Goal: Information Seeking & Learning: Learn about a topic

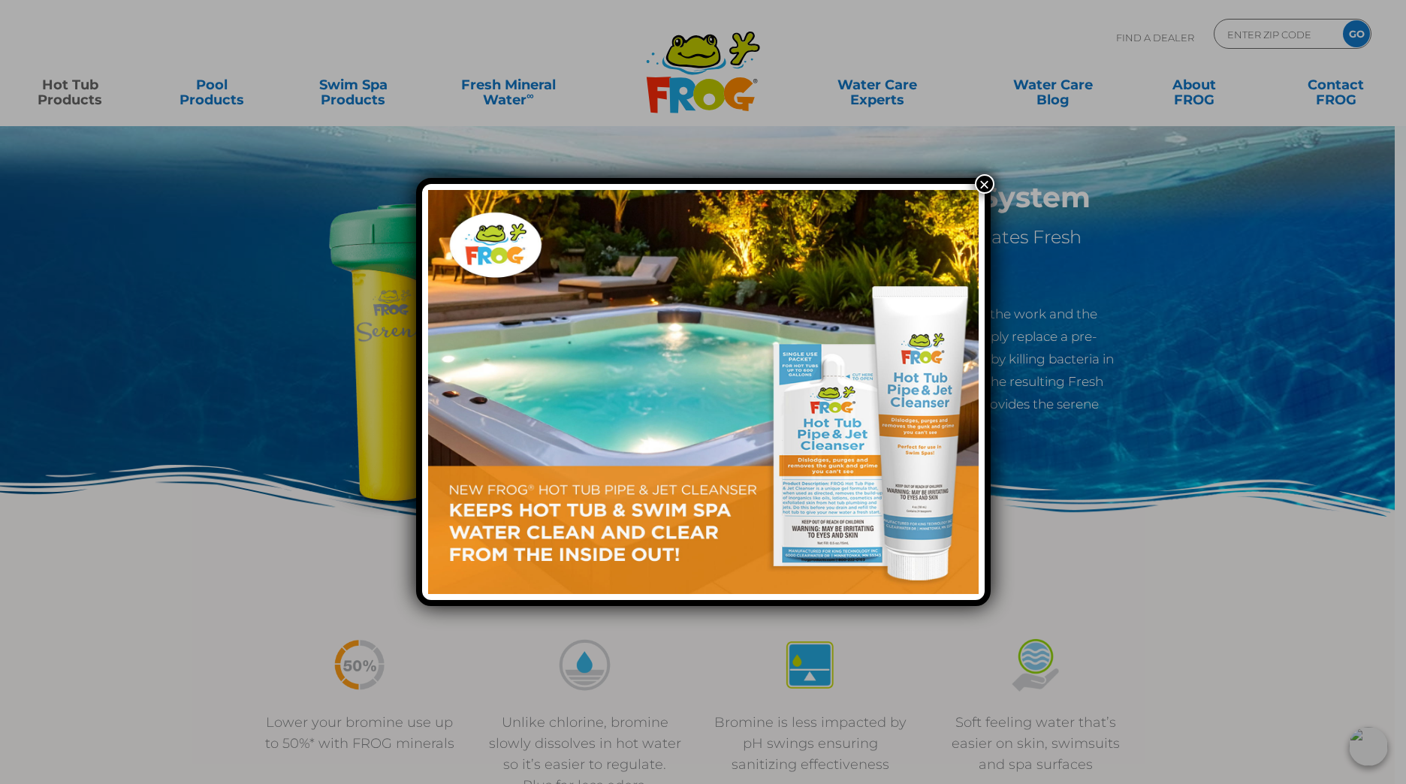
click at [979, 187] on button "×" at bounding box center [985, 184] width 20 height 20
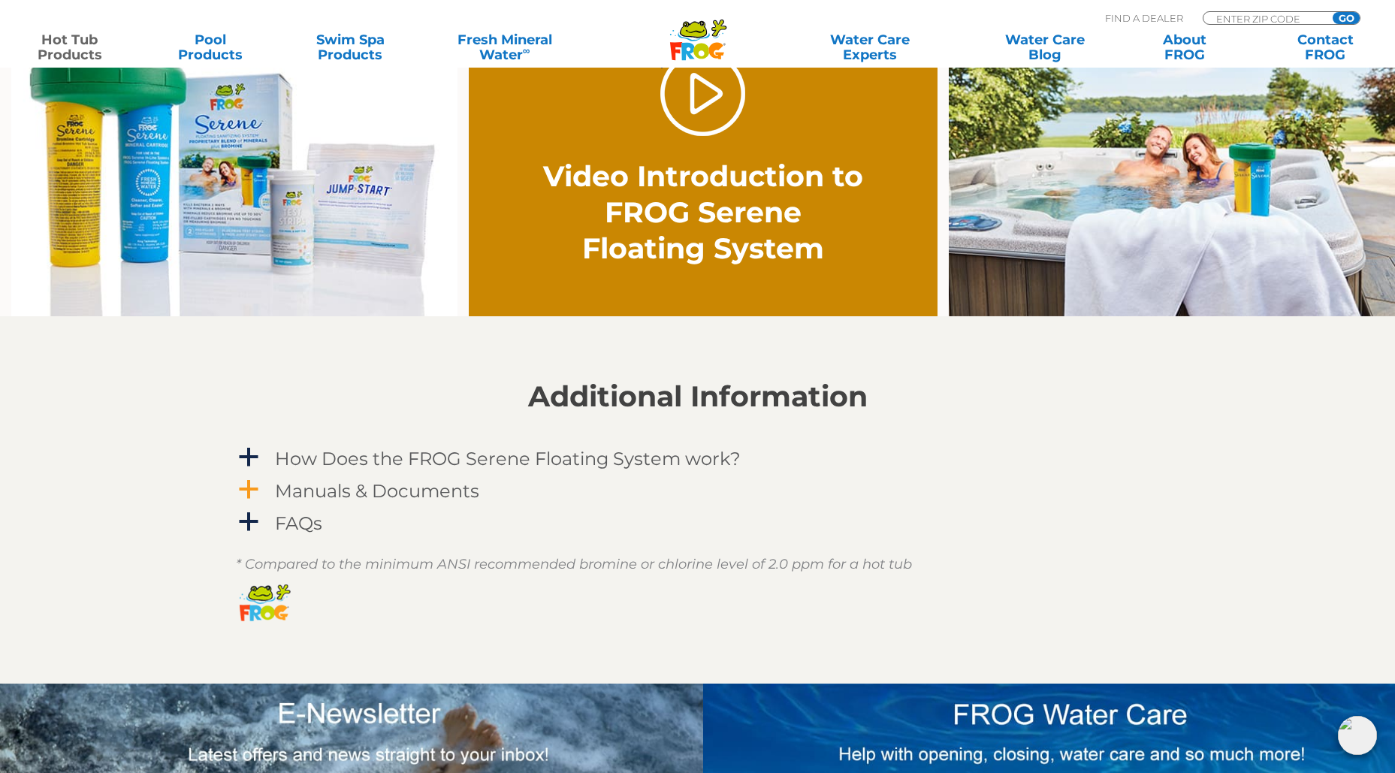
scroll to position [1127, 0]
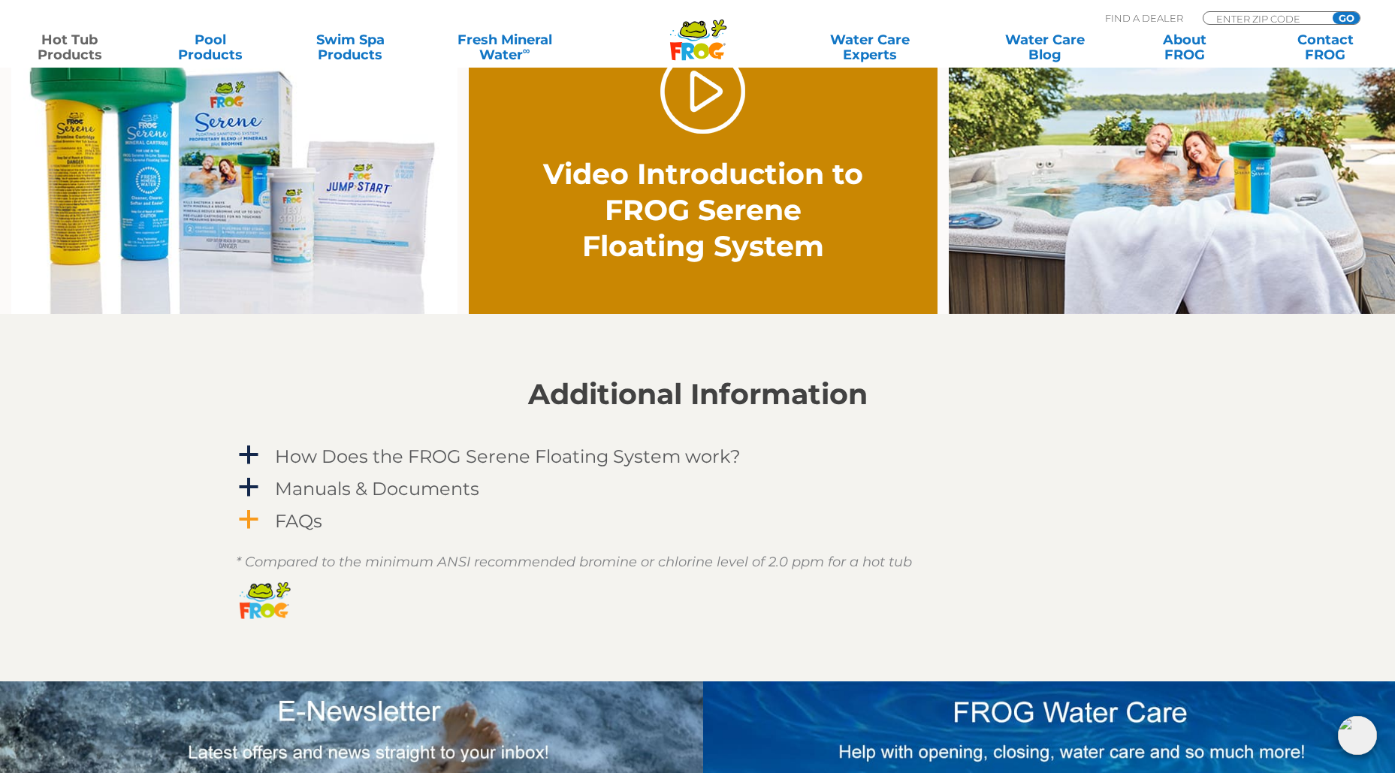
click at [247, 522] on span "a" at bounding box center [248, 520] width 23 height 23
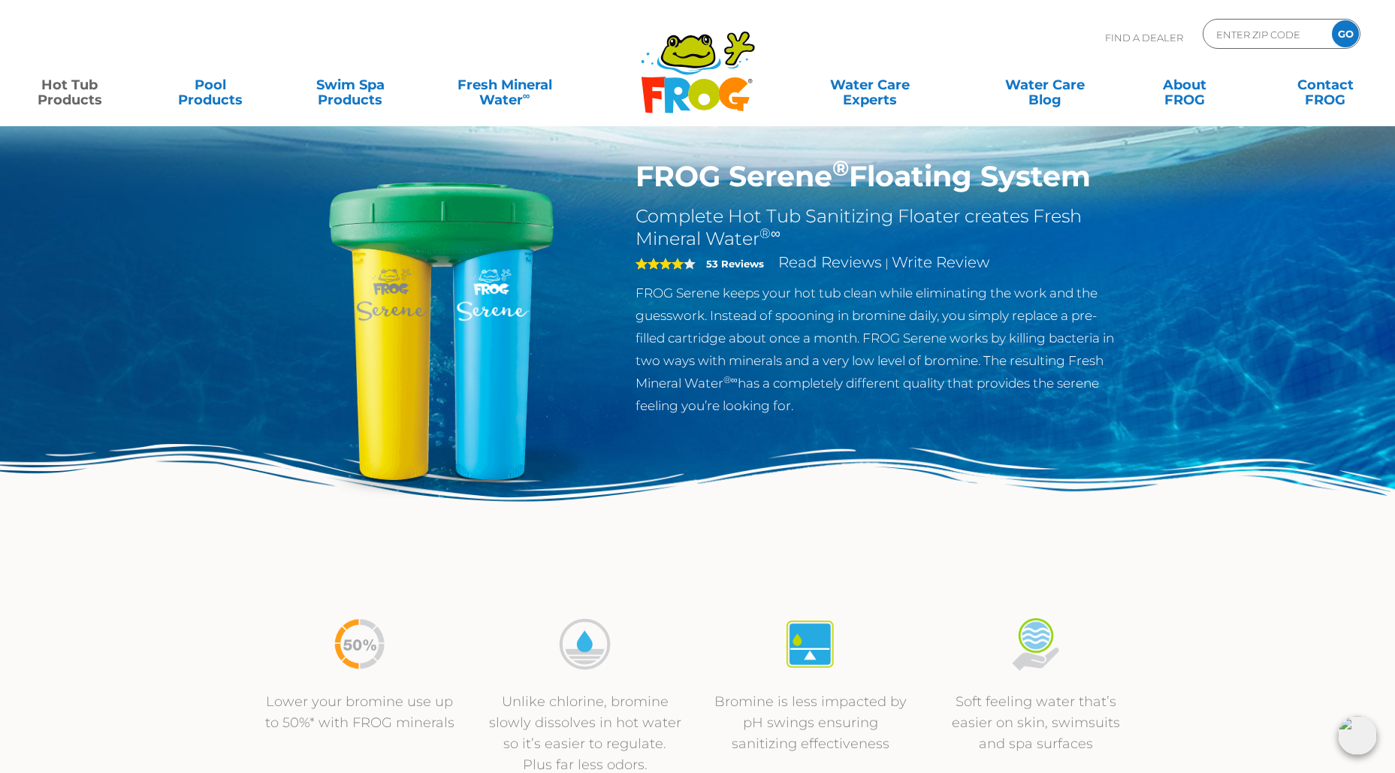
scroll to position [0, 0]
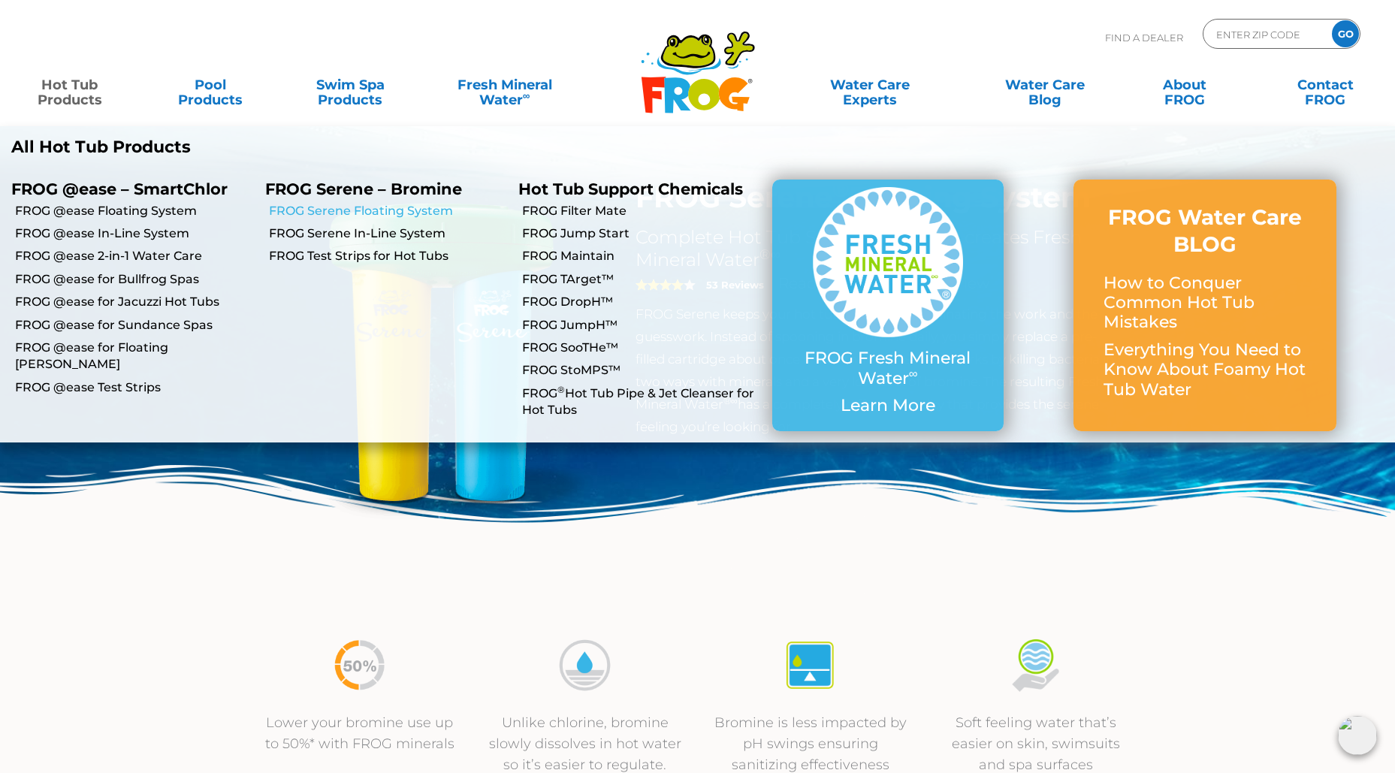
click at [341, 207] on link "FROG Serene Floating System" at bounding box center [388, 211] width 239 height 17
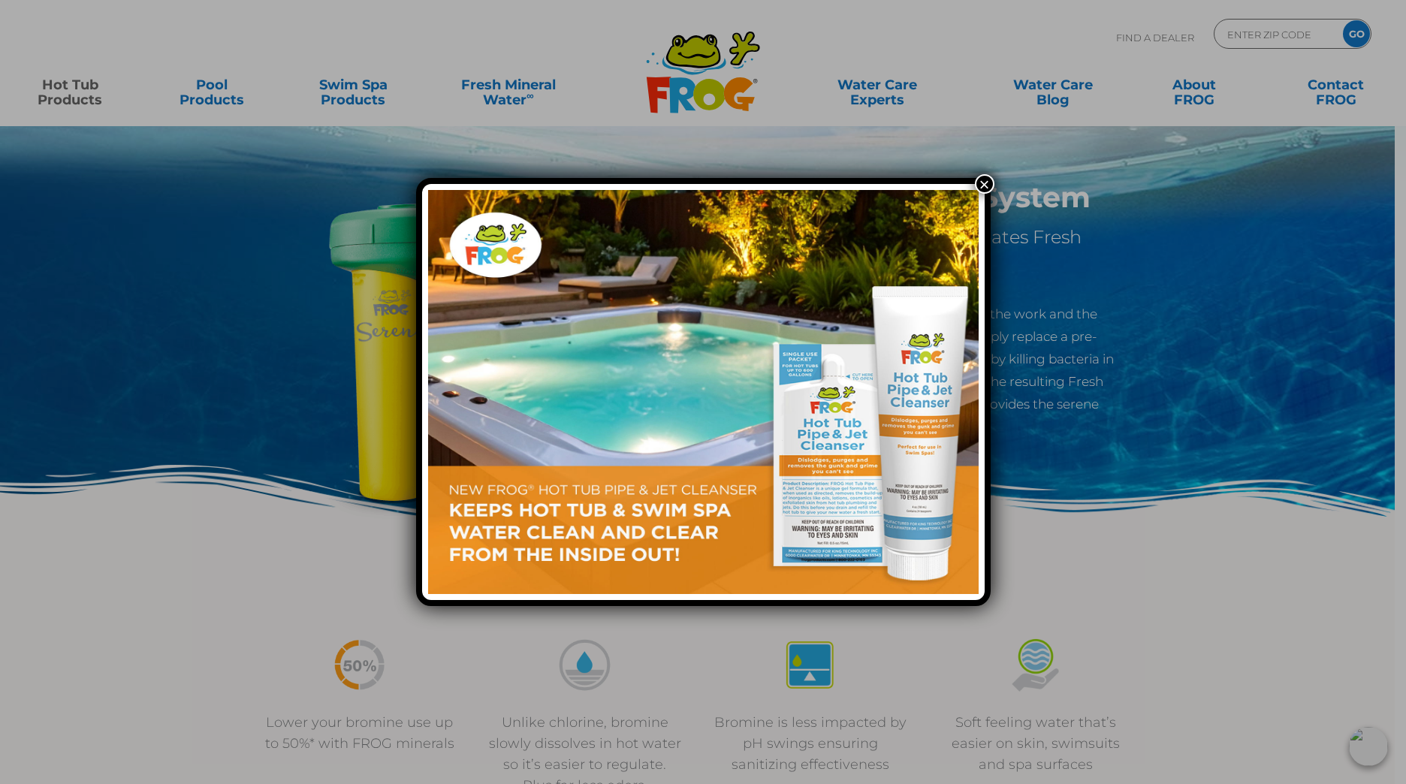
click at [983, 180] on button "×" at bounding box center [985, 184] width 20 height 20
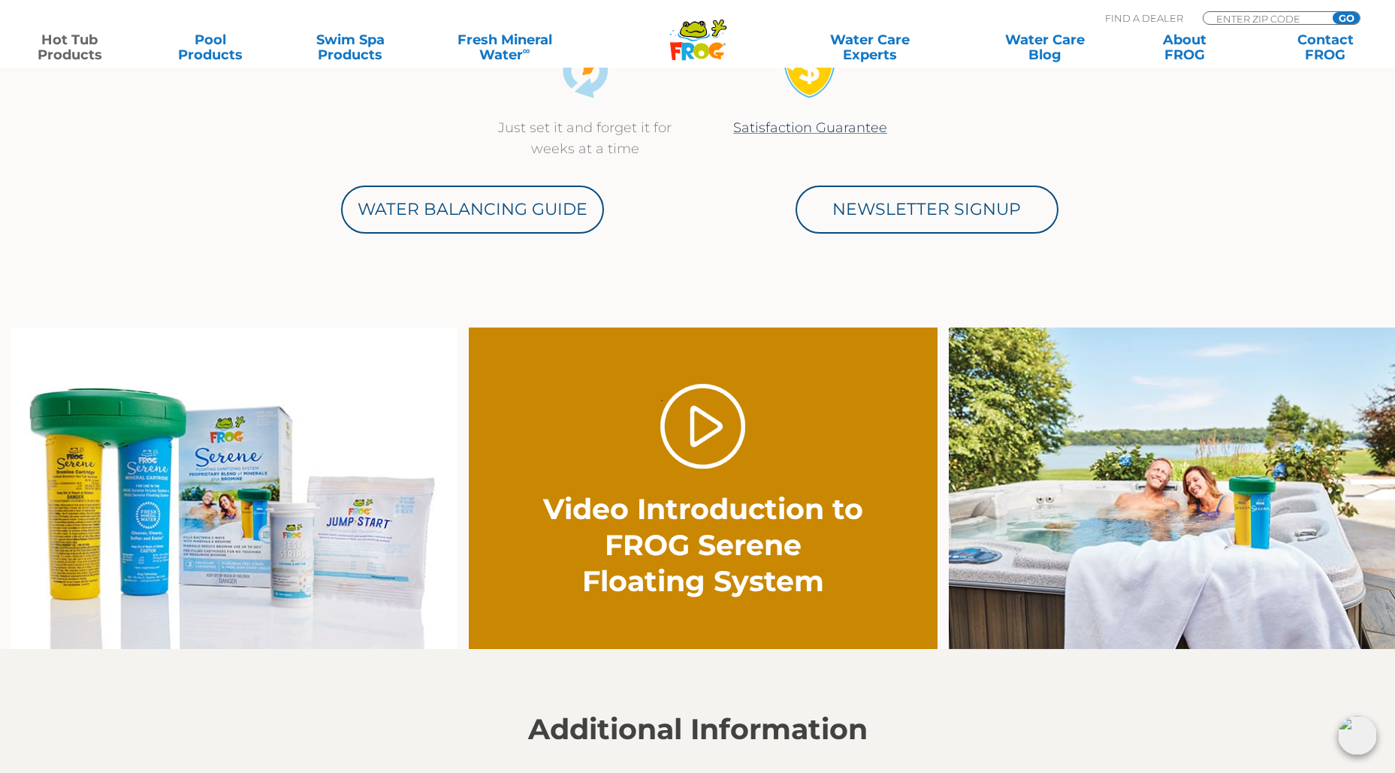
scroll to position [826, 0]
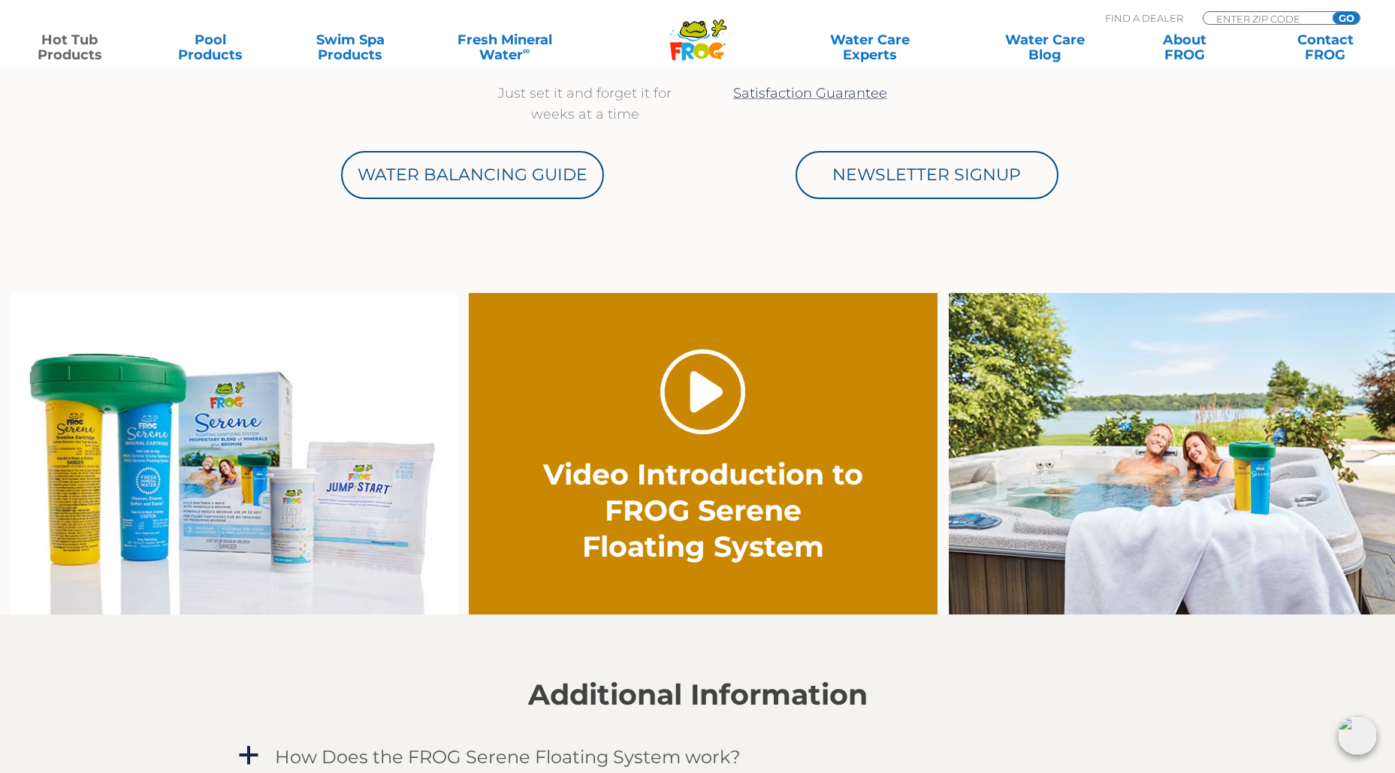
click at [711, 393] on link "." at bounding box center [702, 391] width 85 height 85
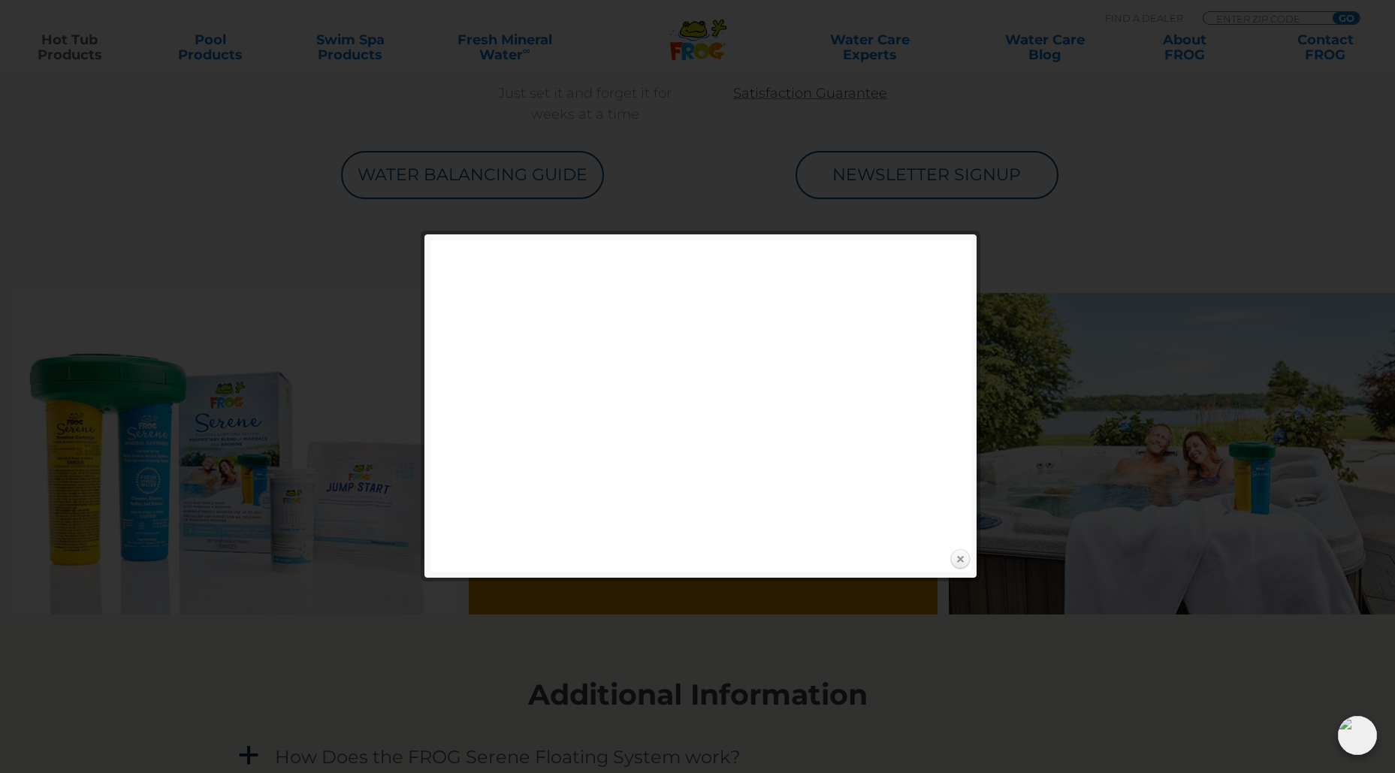
click at [960, 560] on link "Close" at bounding box center [960, 559] width 23 height 23
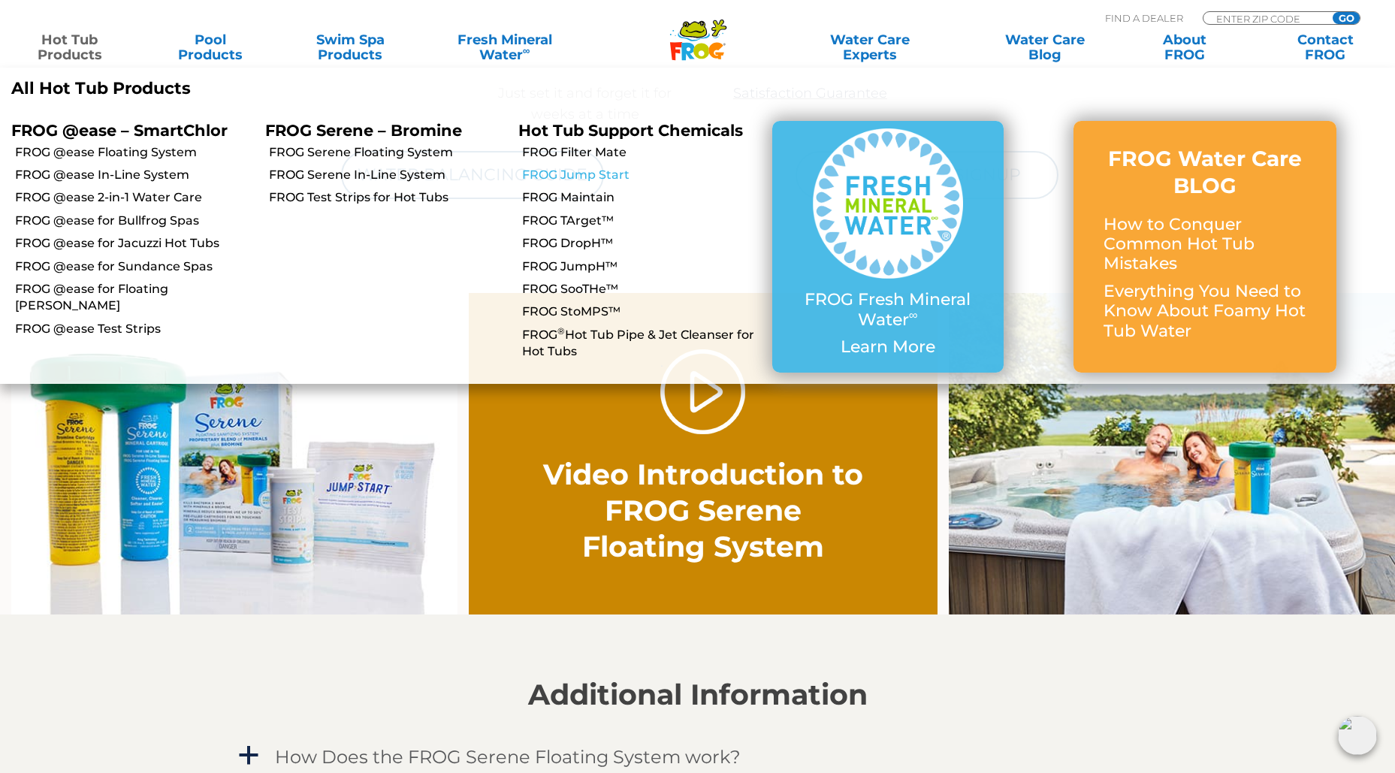
click at [593, 173] on link "FROG Jump Start" at bounding box center [641, 175] width 239 height 17
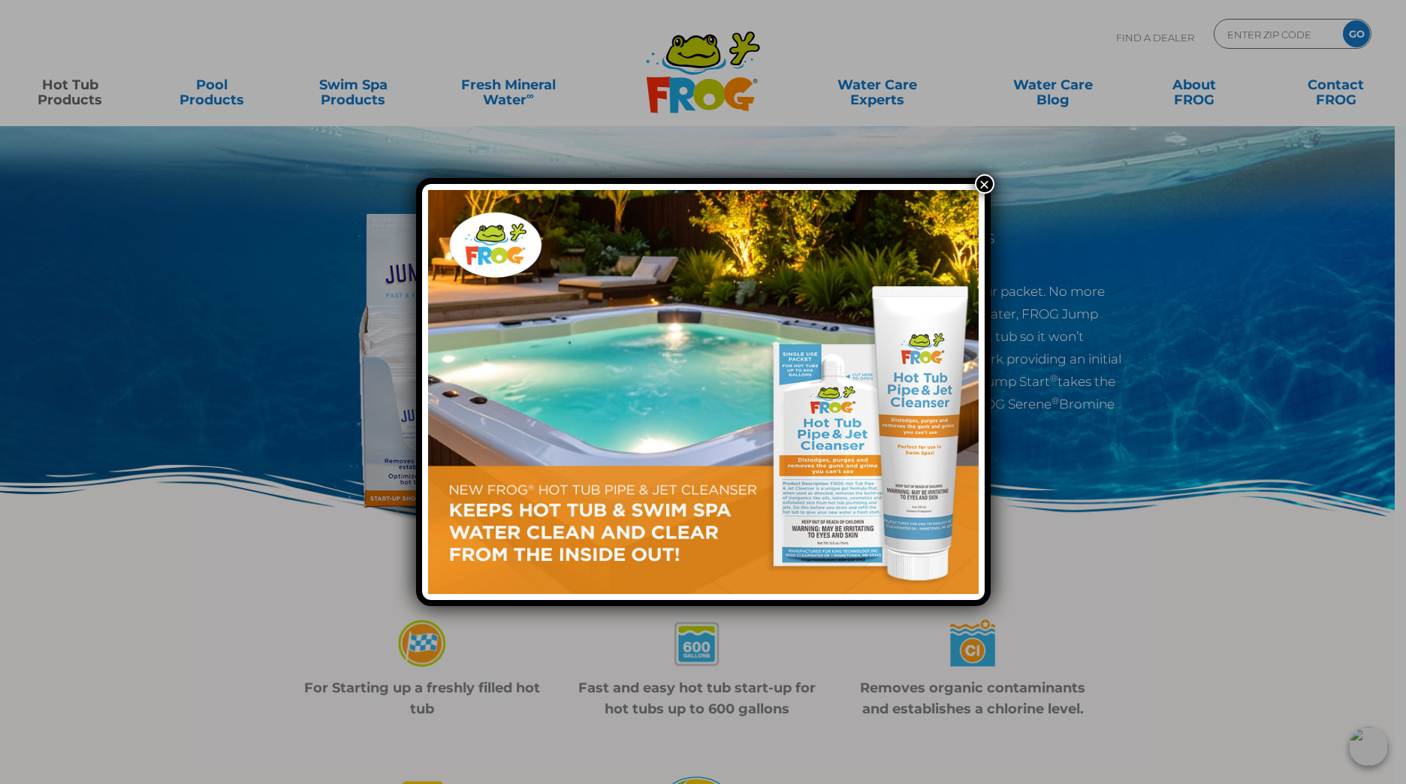
click at [980, 183] on button "×" at bounding box center [985, 184] width 20 height 20
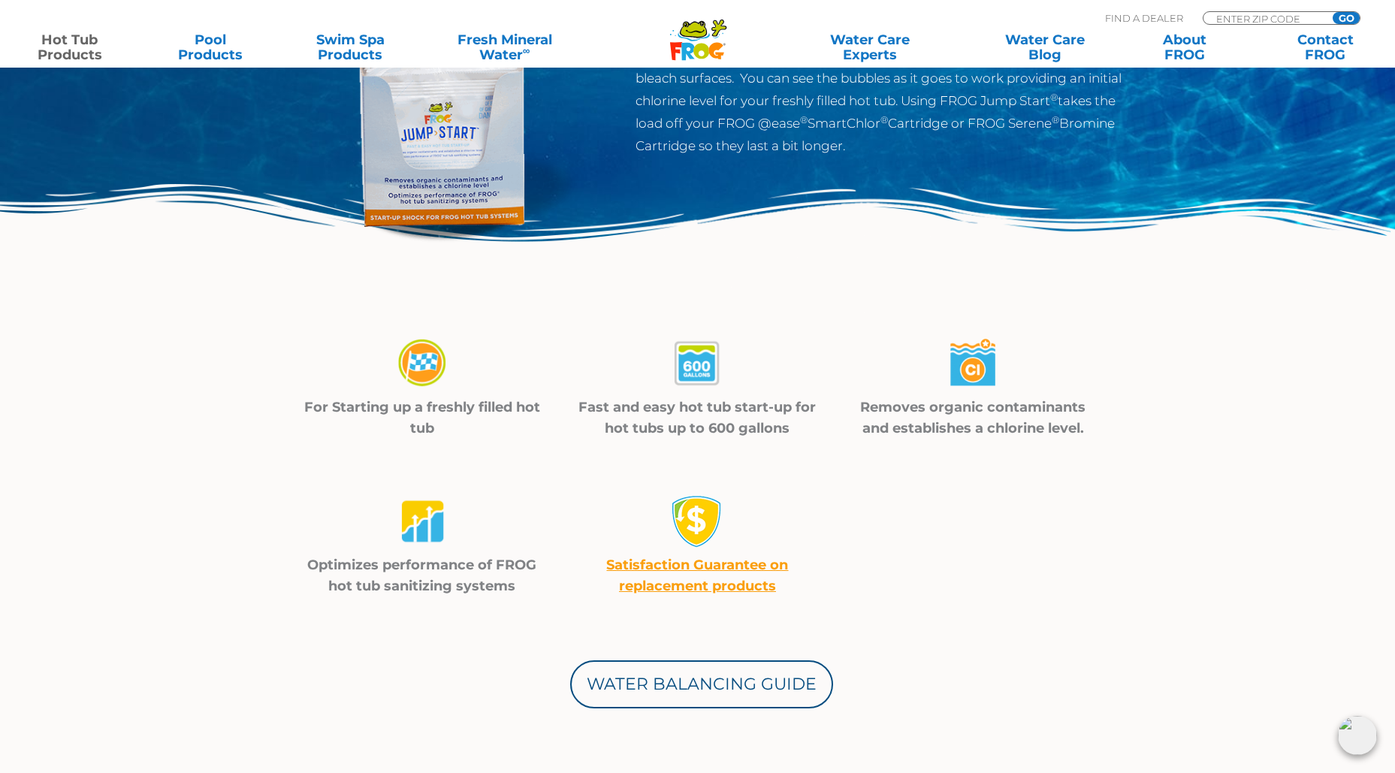
scroll to position [376, 0]
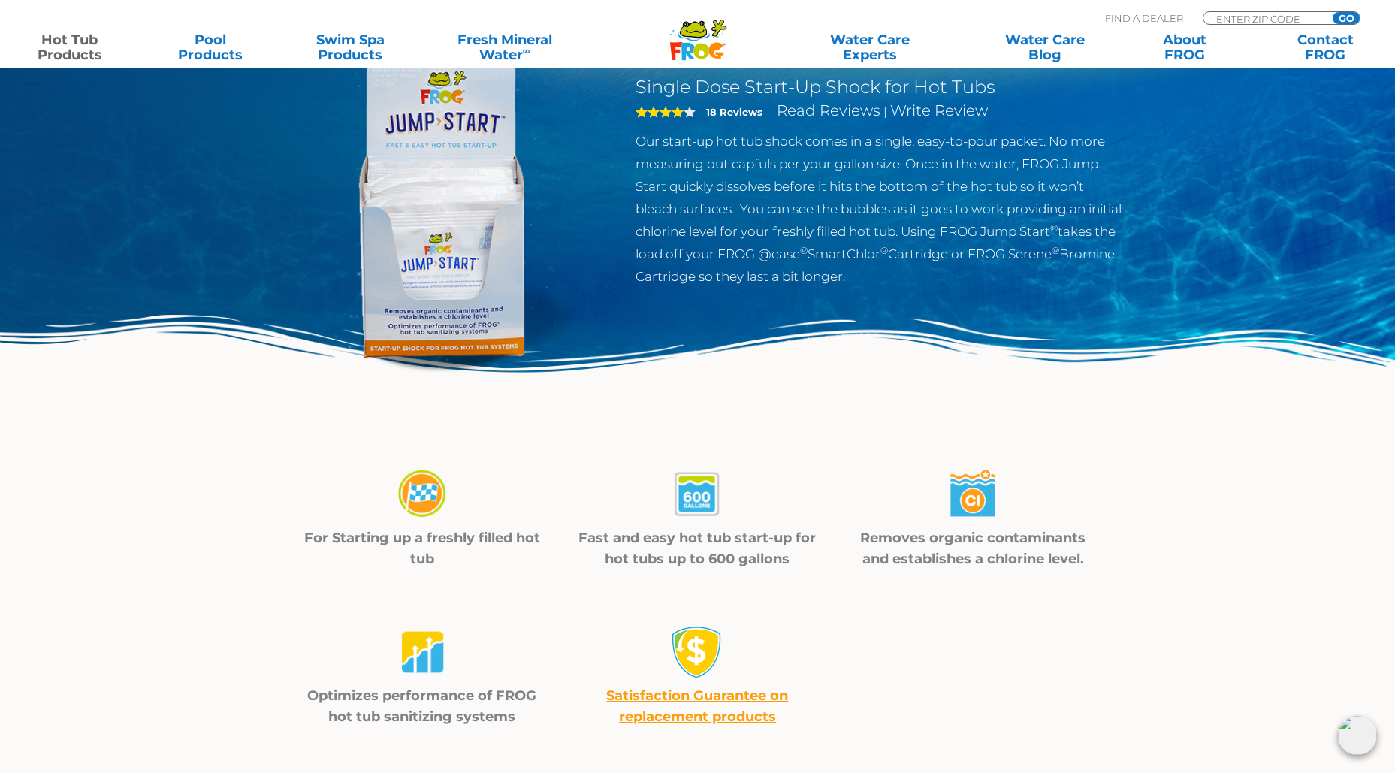
click at [430, 279] on img at bounding box center [442, 202] width 344 height 344
click at [462, 279] on img at bounding box center [442, 202] width 344 height 344
click at [461, 303] on img at bounding box center [442, 202] width 344 height 344
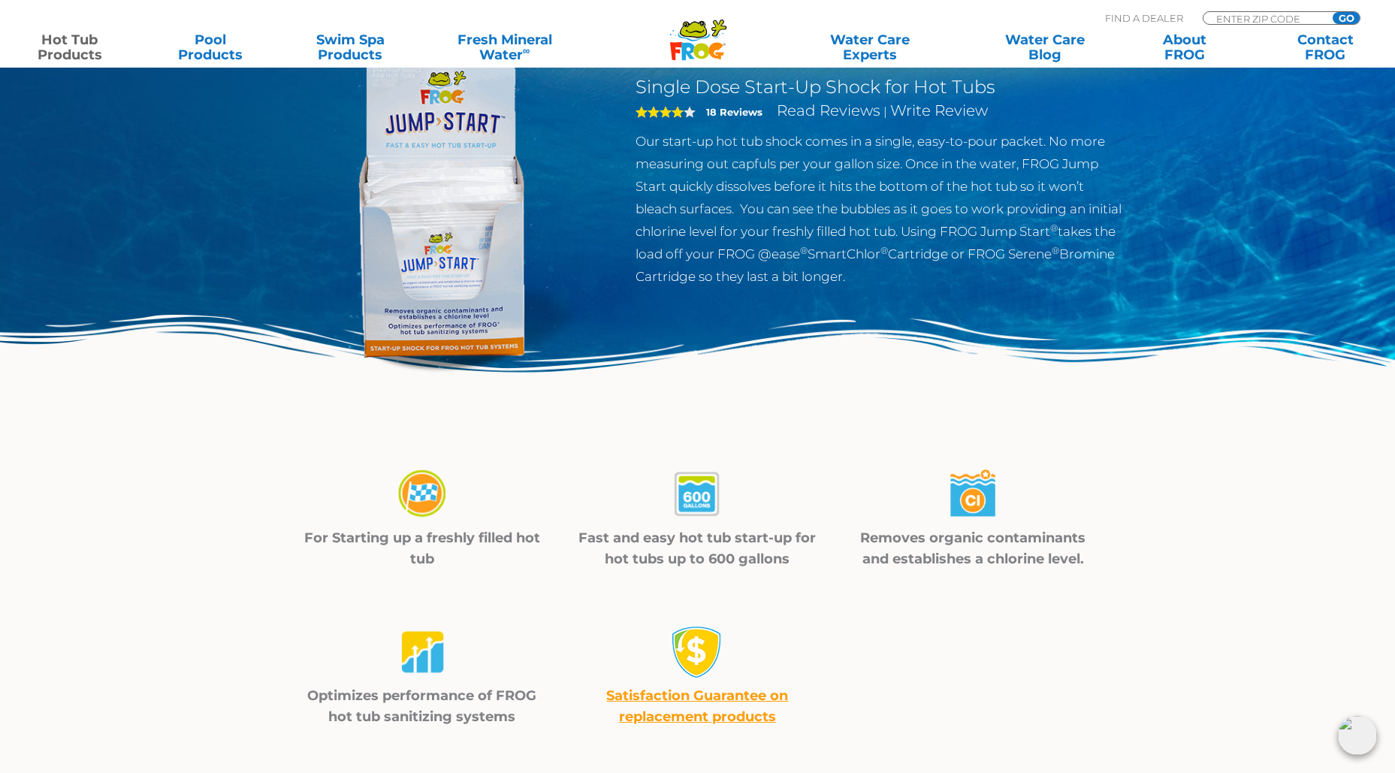
click at [461, 303] on img at bounding box center [442, 202] width 344 height 344
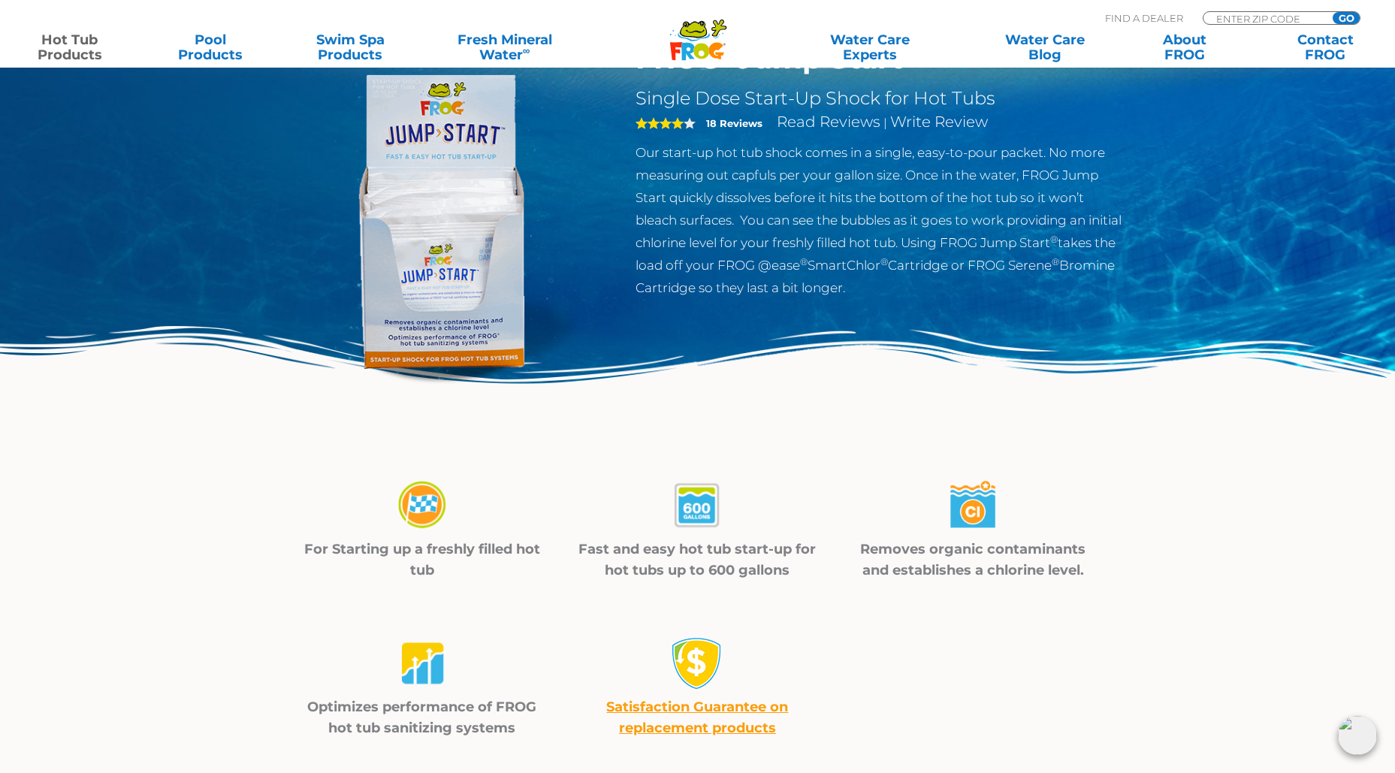
scroll to position [0, 0]
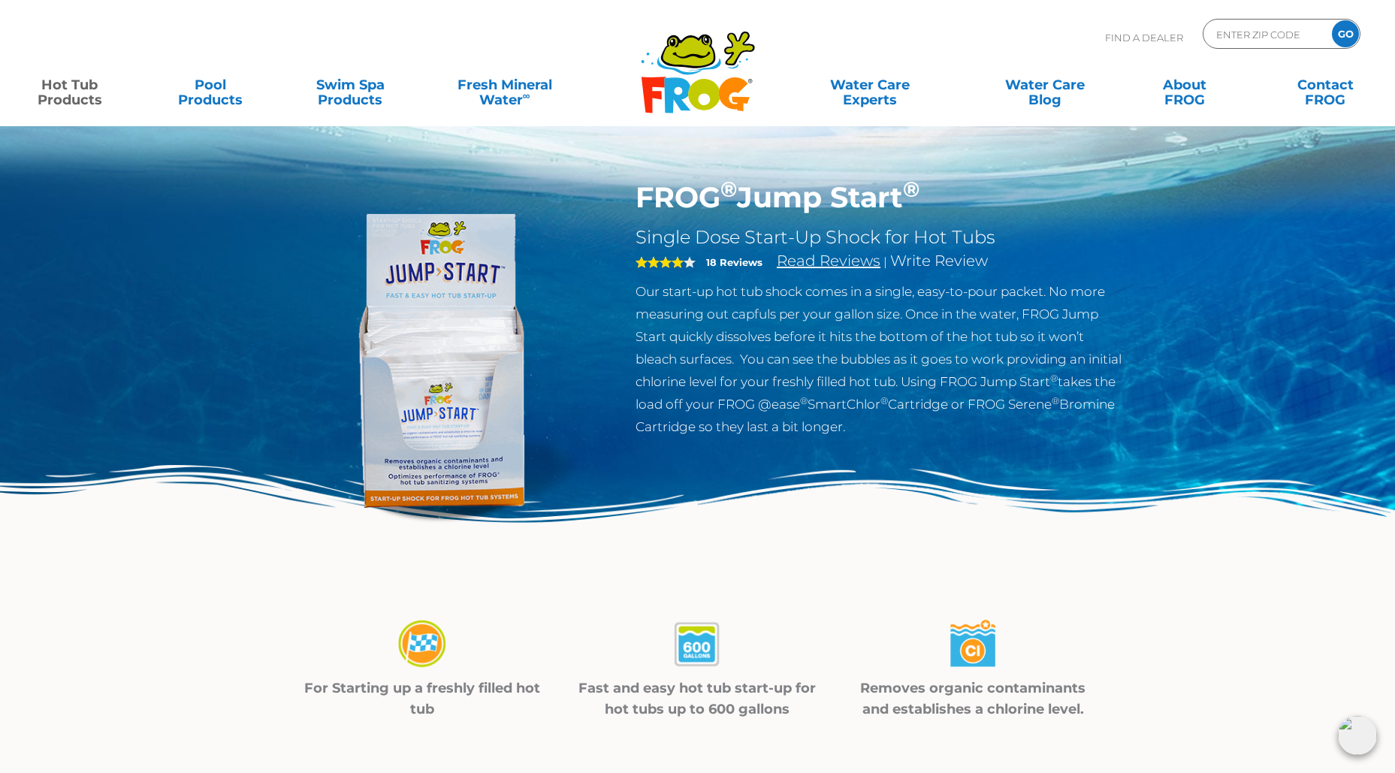
click at [806, 256] on link "Read Reviews" at bounding box center [829, 261] width 104 height 18
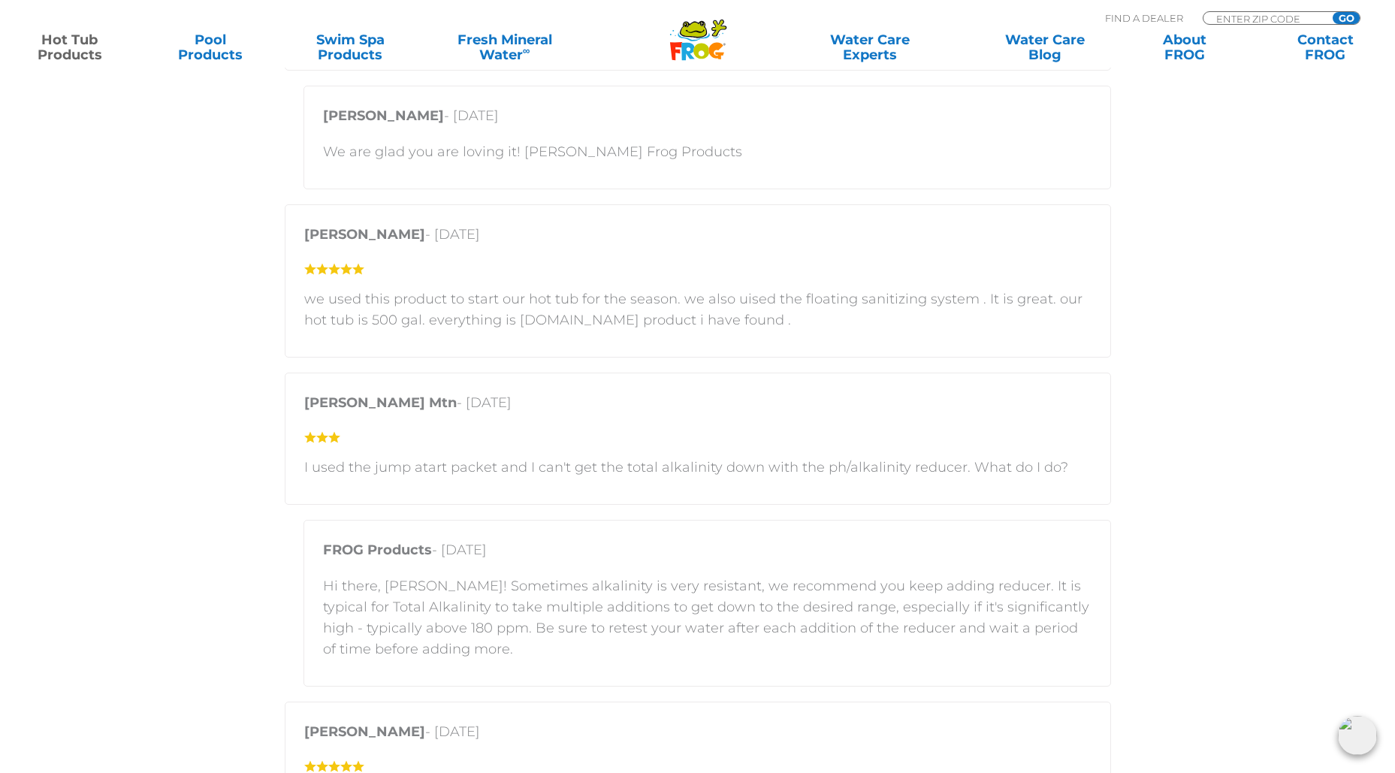
scroll to position [2323, 0]
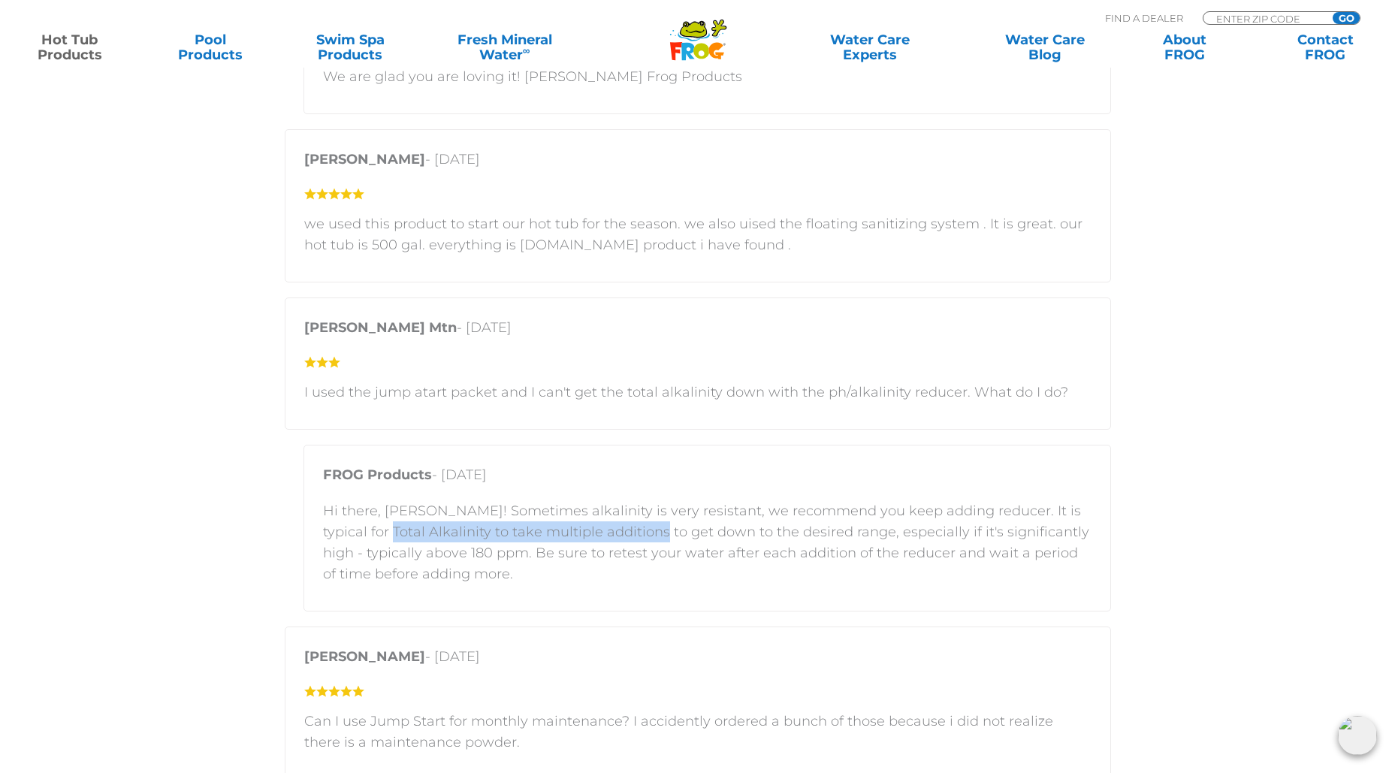
drag, startPoint x: 370, startPoint y: 536, endPoint x: 644, endPoint y: 539, distance: 273.5
click at [644, 539] on p "Hi there, Debra! Sometimes alkalinity is very resistant, we recommend you keep …" at bounding box center [707, 542] width 768 height 84
drag, startPoint x: 76, startPoint y: 517, endPoint x: 88, endPoint y: 513, distance: 12.6
click at [77, 517] on section "Customer Reviews 5 star = 33% 4 star = 28% 3 star = 28% 2 star = 0% 1 star = 11…" at bounding box center [697, 716] width 1395 height 2233
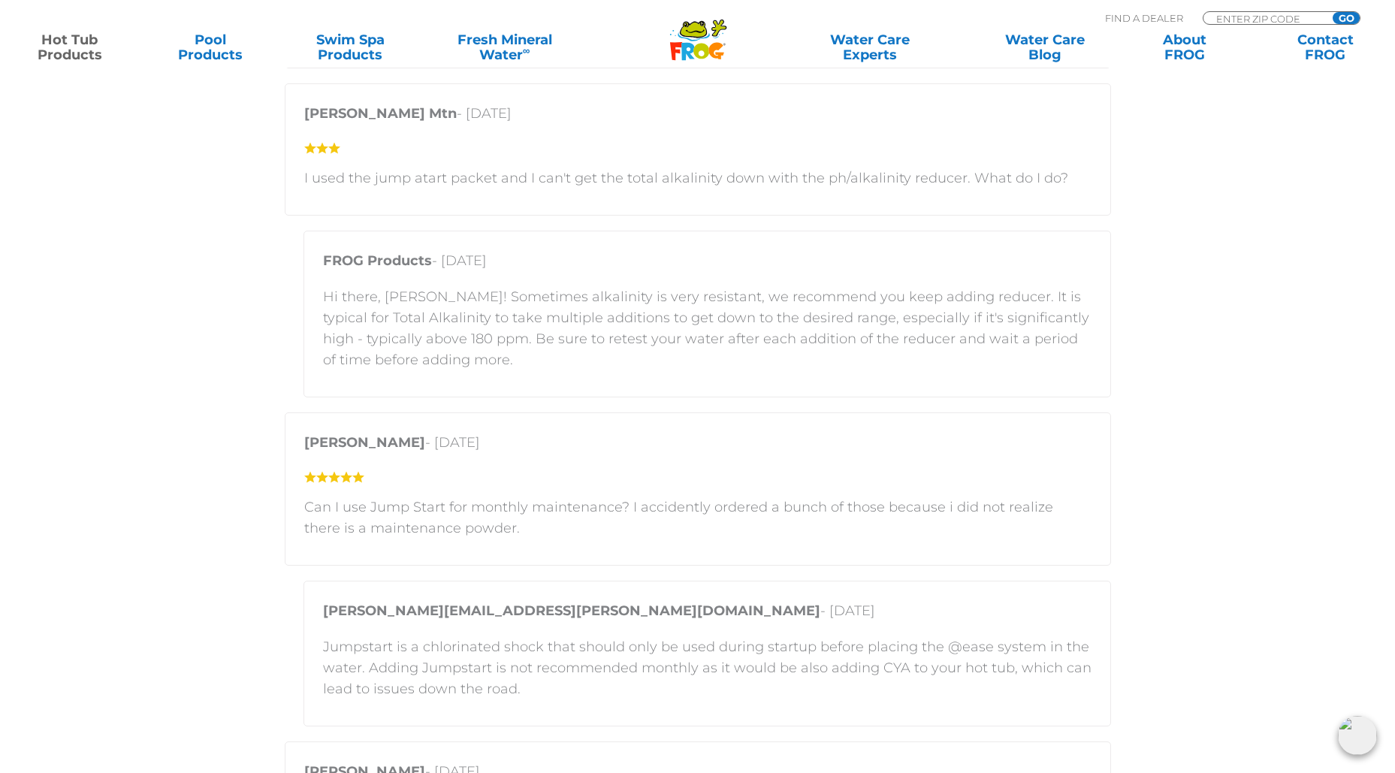
scroll to position [2623, 0]
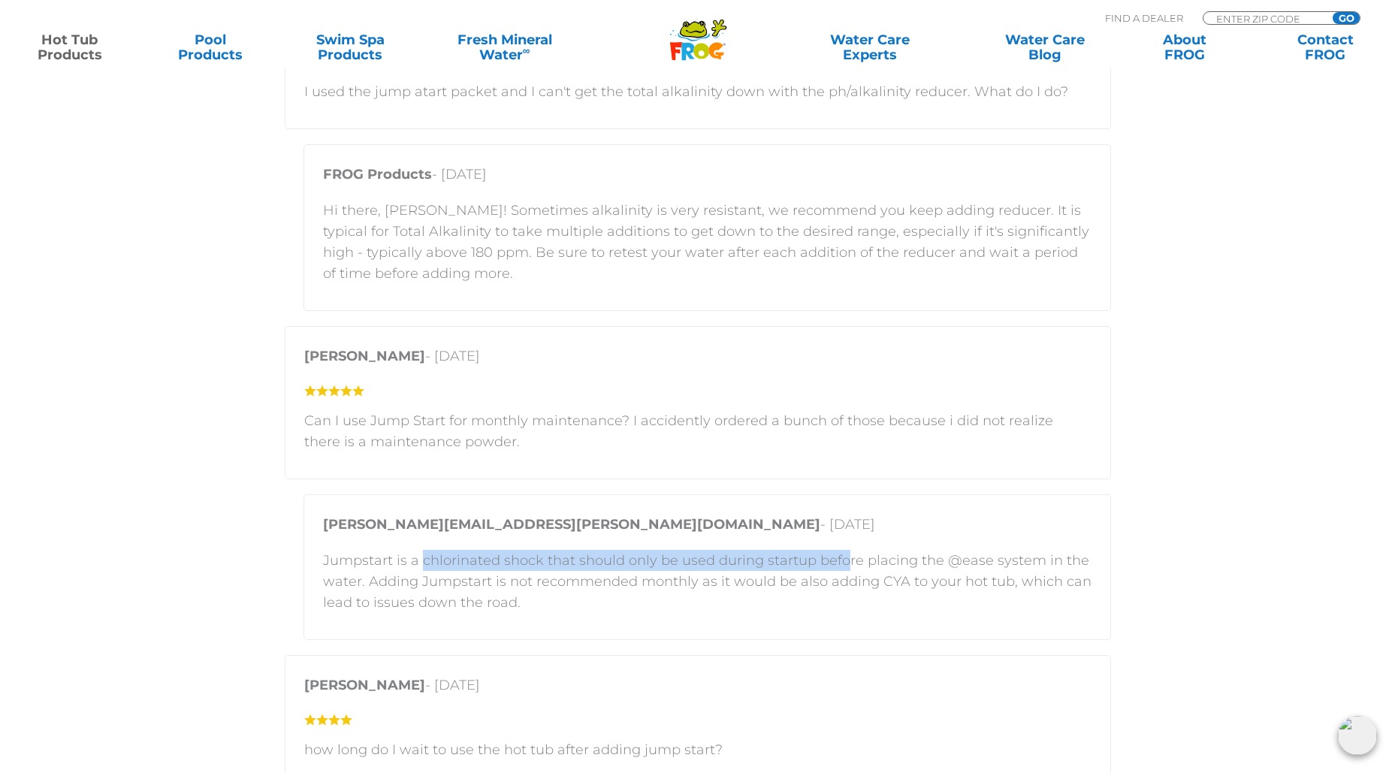
drag, startPoint x: 441, startPoint y: 558, endPoint x: 855, endPoint y: 562, distance: 413.9
click at [846, 562] on p "Jumpstart is a chlorinated shock that should only be used during startup before…" at bounding box center [707, 581] width 768 height 63
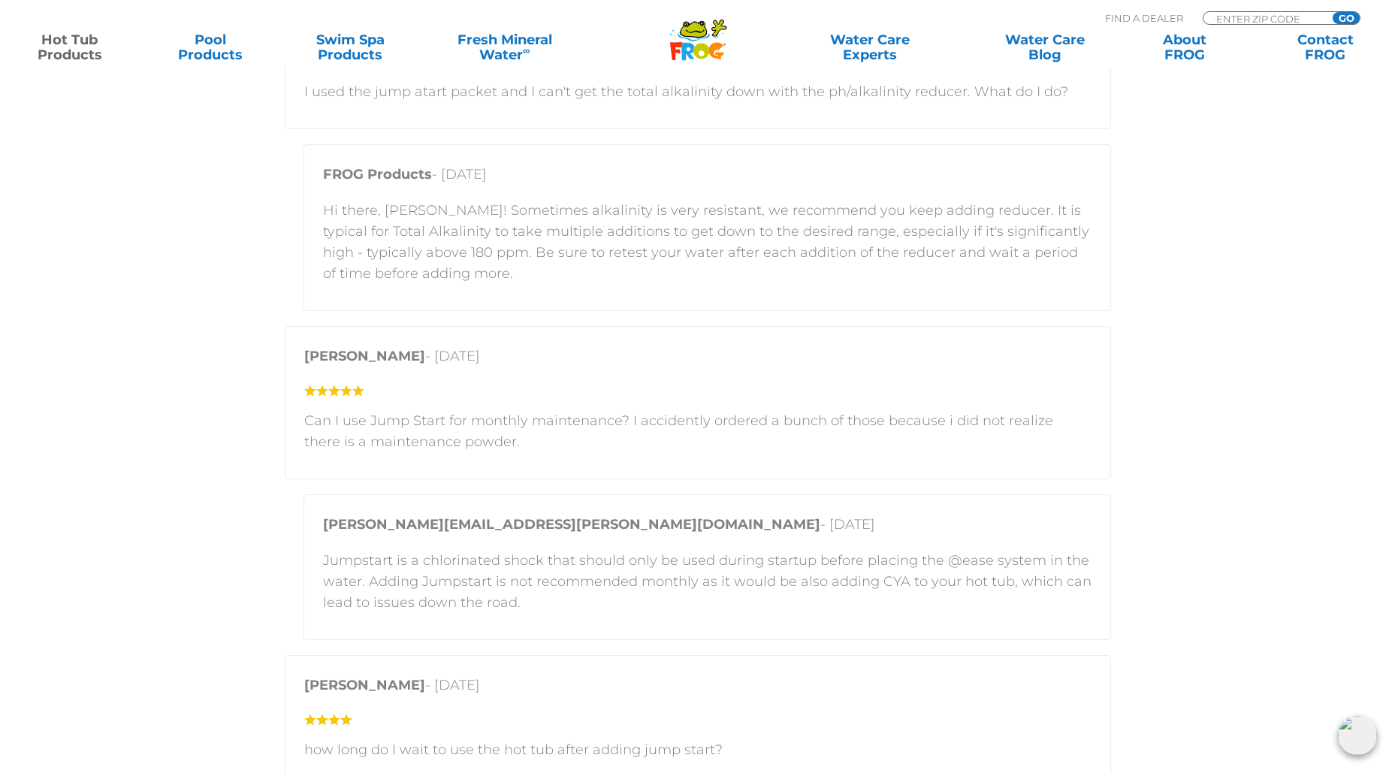
click at [906, 564] on p "Jumpstart is a chlorinated shock that should only be used during startup before…" at bounding box center [707, 581] width 768 height 63
drag, startPoint x: 874, startPoint y: 579, endPoint x: 920, endPoint y: 579, distance: 45.8
click at [920, 579] on p "Jumpstart is a chlorinated shock that should only be used during startup before…" at bounding box center [707, 581] width 768 height 63
click at [474, 574] on p "Jumpstart is a chlorinated shock that should only be used during startup before…" at bounding box center [707, 581] width 768 height 63
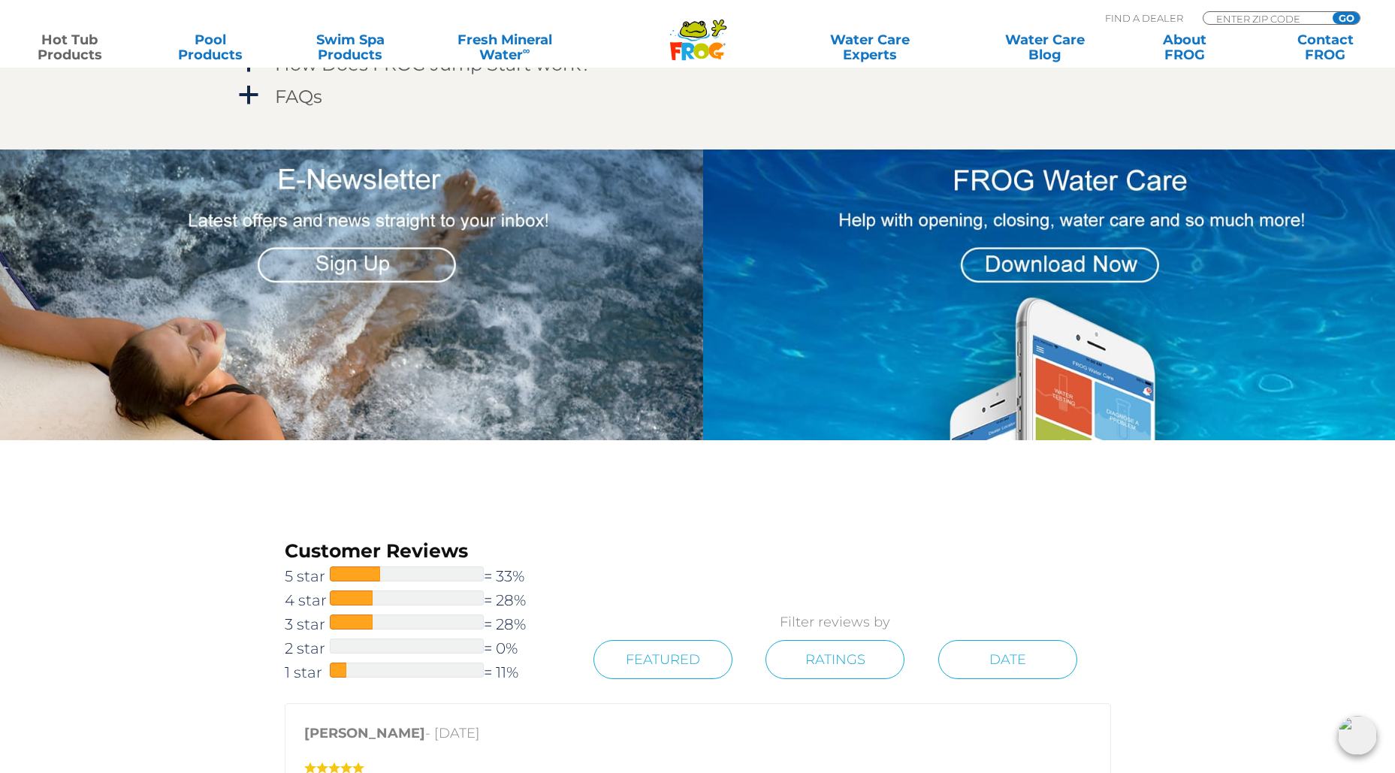
scroll to position [1196, 0]
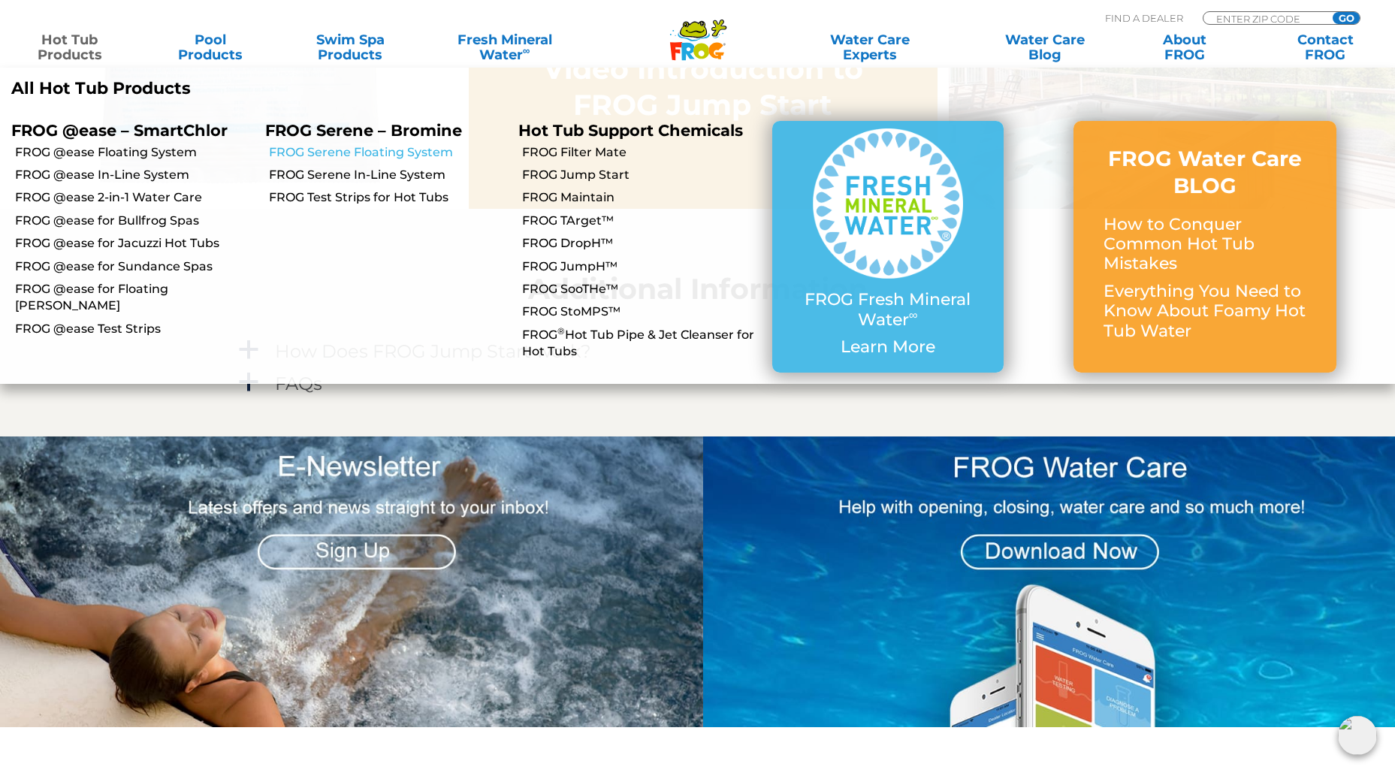
click at [363, 151] on link "FROG Serene Floating System" at bounding box center [388, 152] width 239 height 17
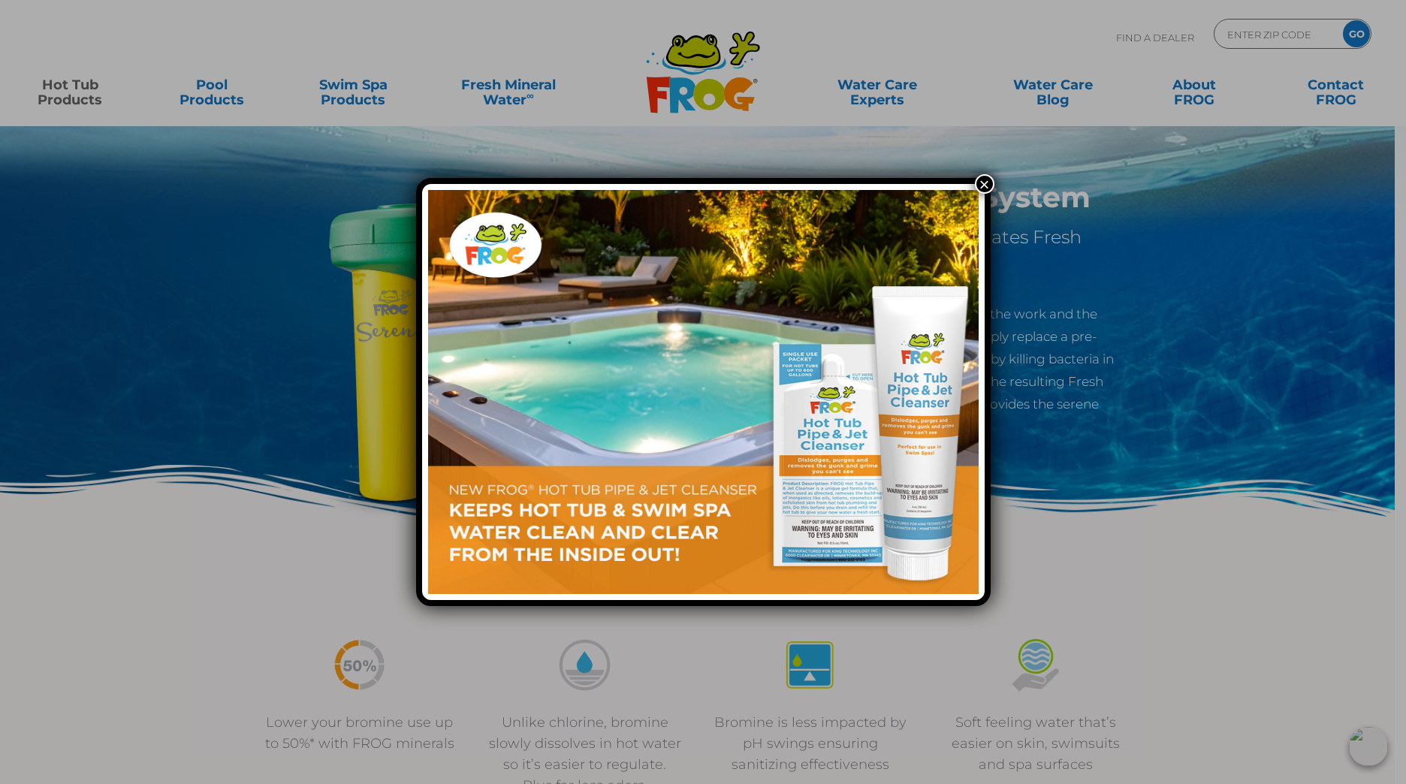
click at [978, 183] on button "×" at bounding box center [985, 184] width 20 height 20
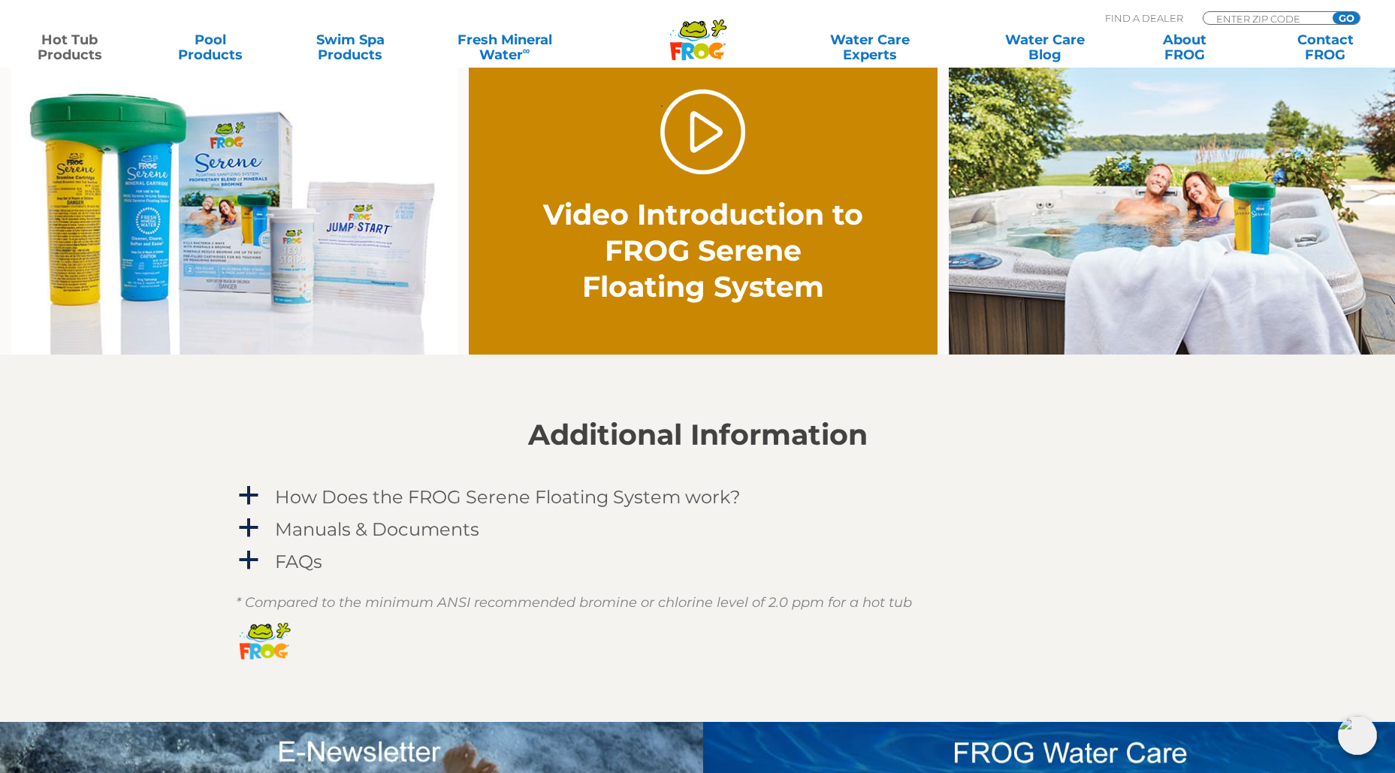
scroll to position [1202, 0]
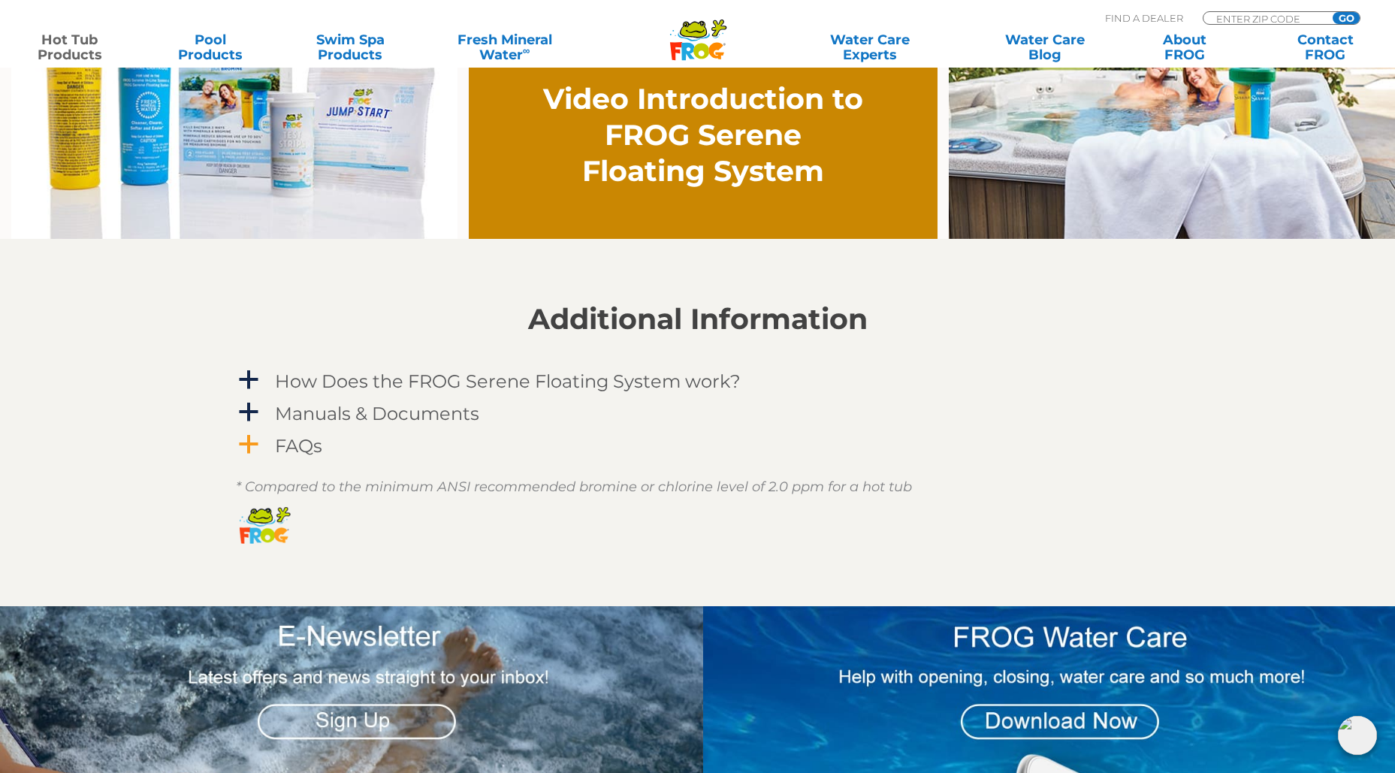
click at [243, 445] on span "a" at bounding box center [248, 444] width 23 height 23
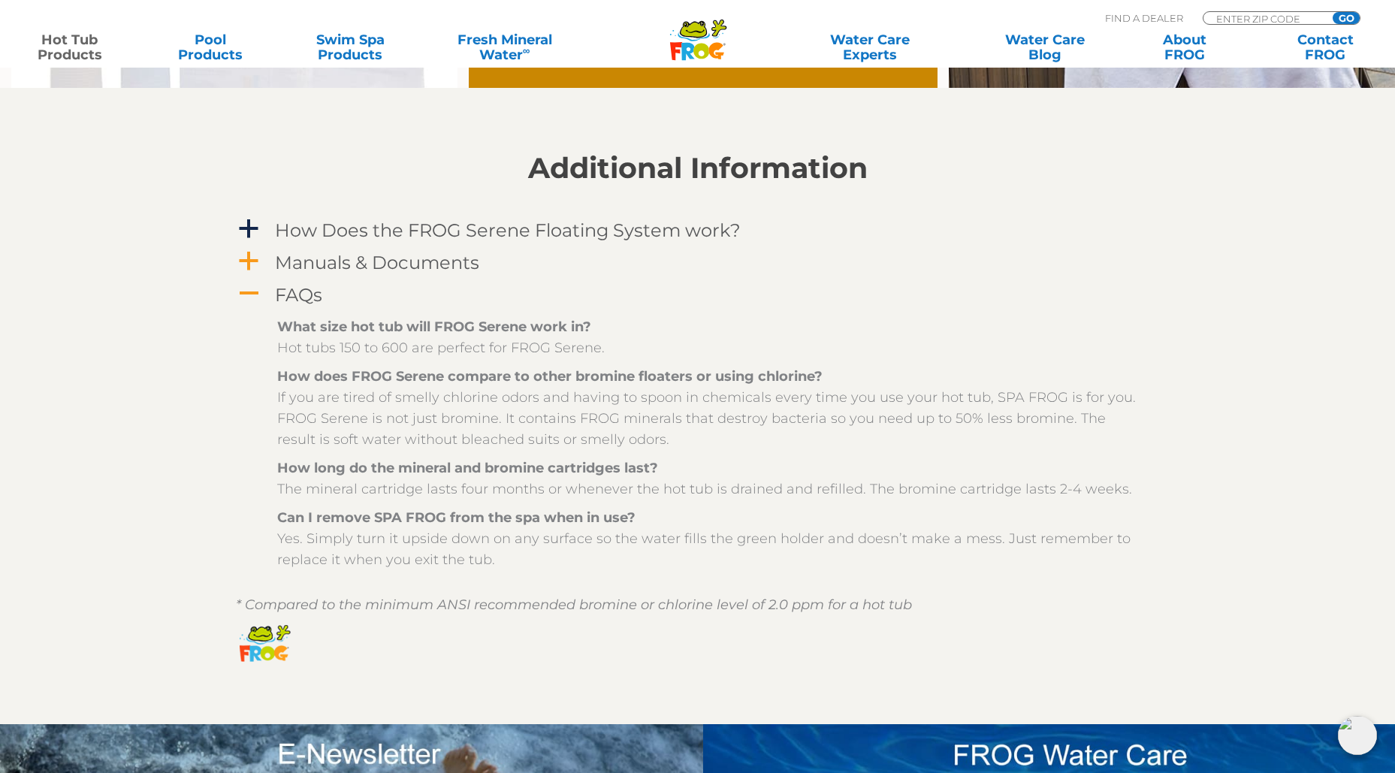
scroll to position [1352, 0]
click at [247, 259] on span "a" at bounding box center [248, 262] width 23 height 23
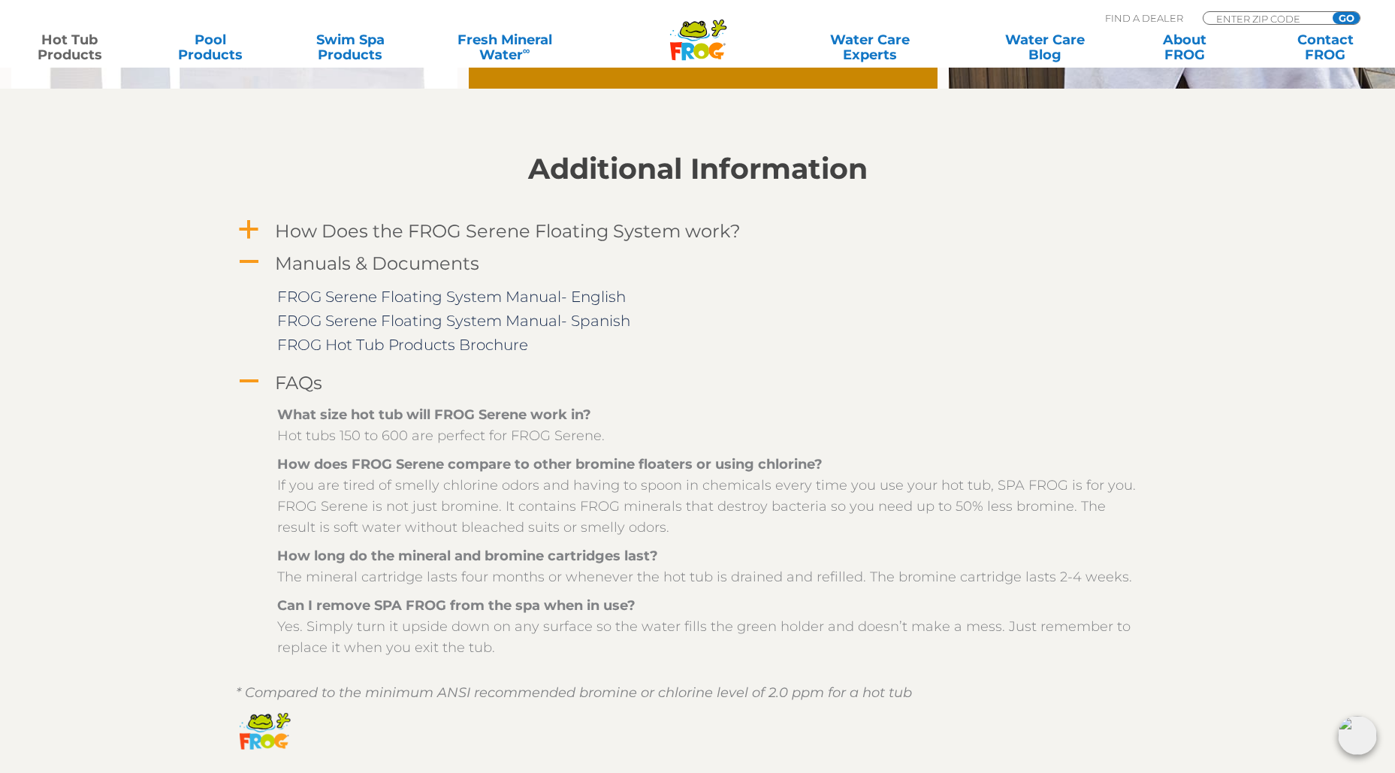
click at [243, 225] on span "a" at bounding box center [248, 230] width 23 height 23
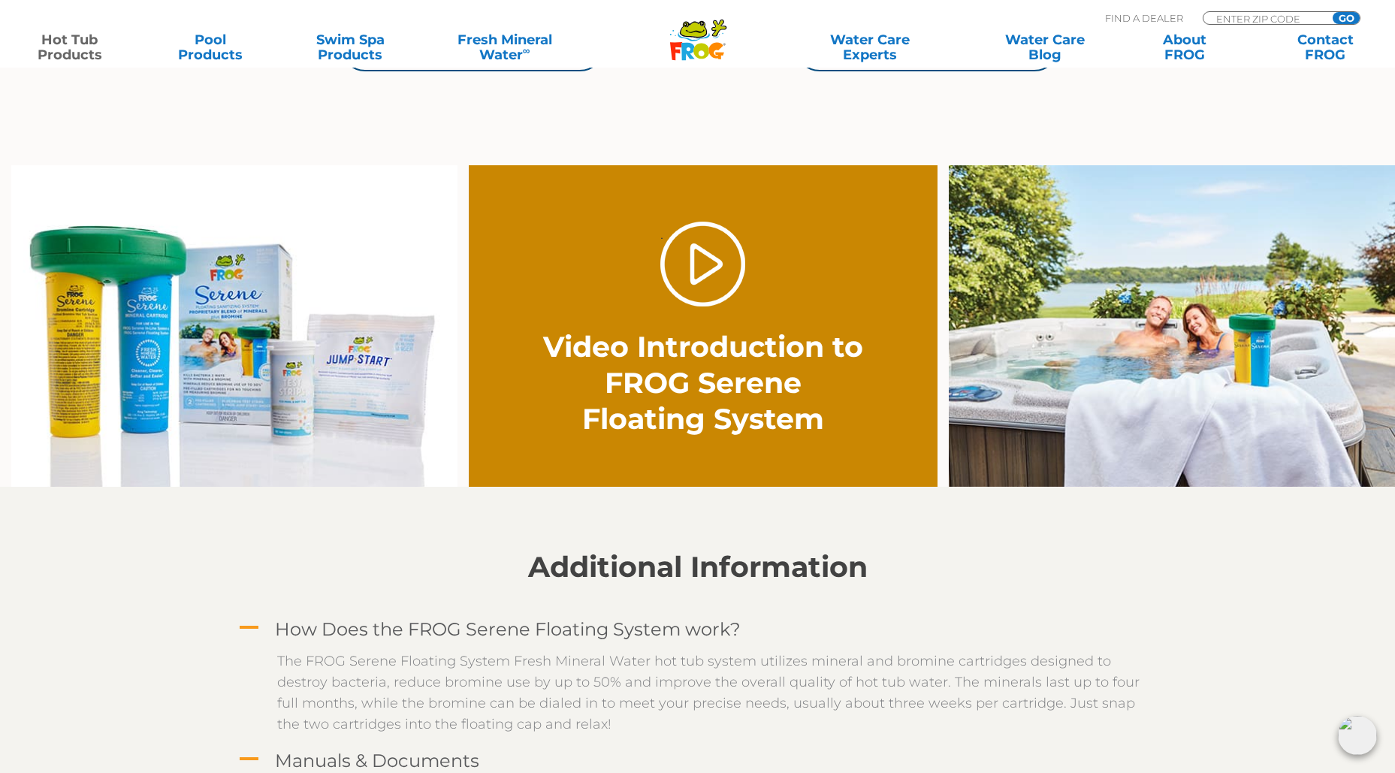
scroll to position [901, 0]
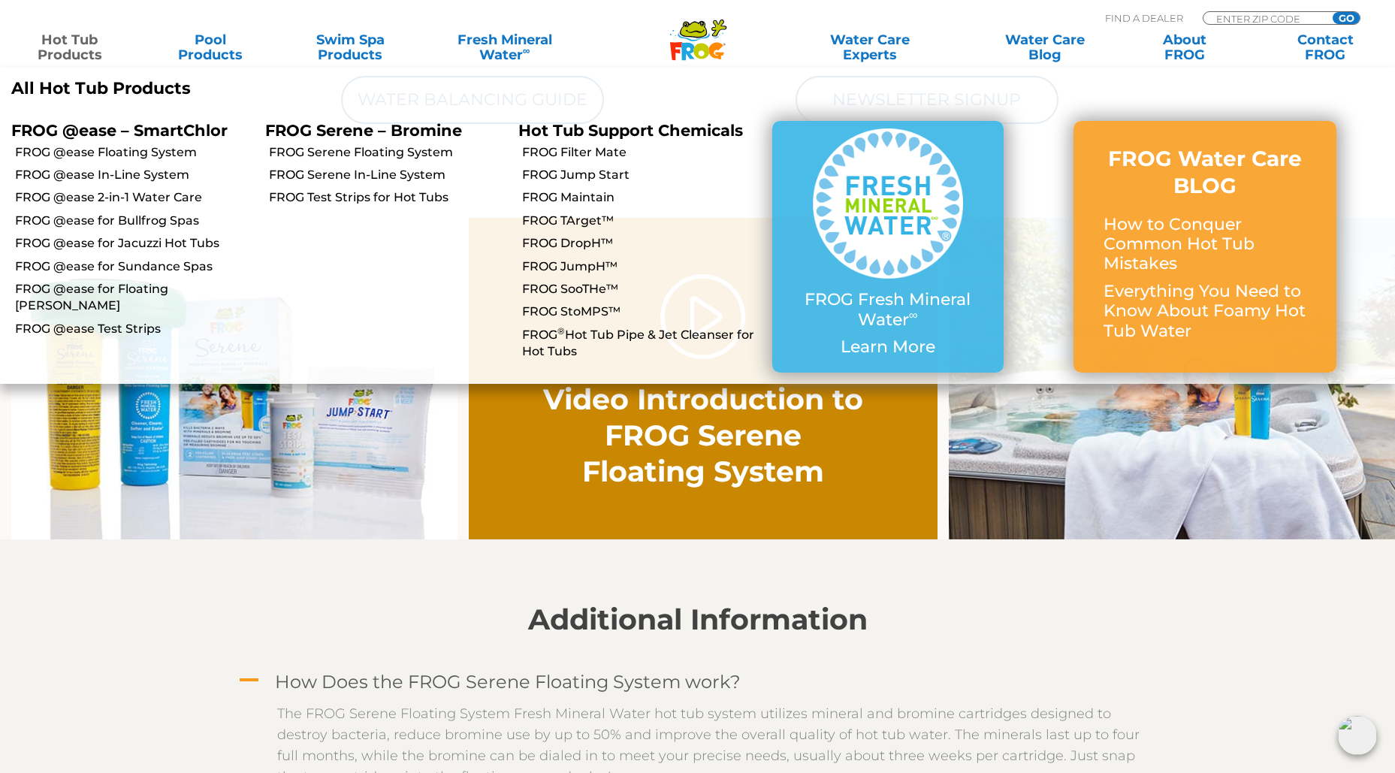
click at [66, 49] on link "Hot Tub Products" at bounding box center [69, 47] width 109 height 30
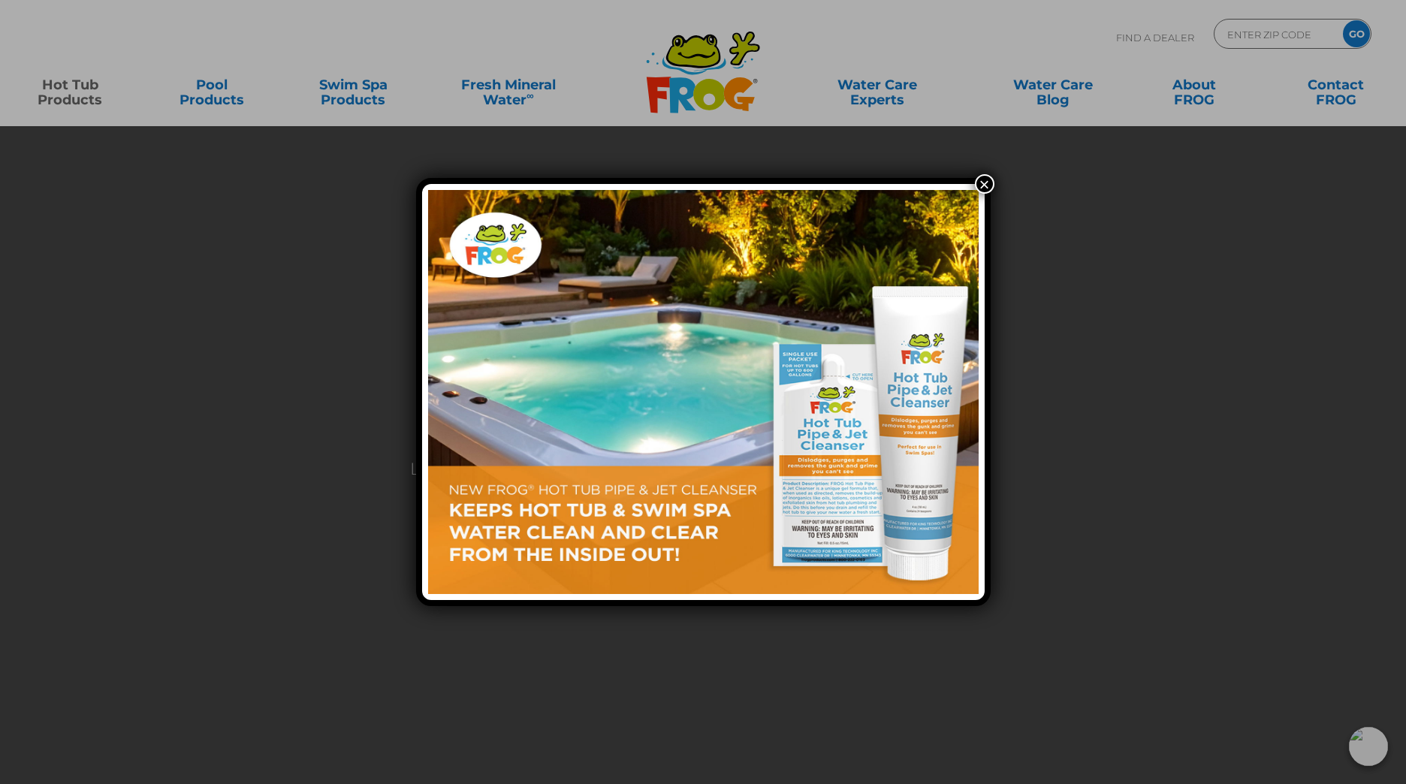
drag, startPoint x: 983, startPoint y: 185, endPoint x: 974, endPoint y: 186, distance: 9.1
click at [983, 185] on button "×" at bounding box center [985, 184] width 20 height 20
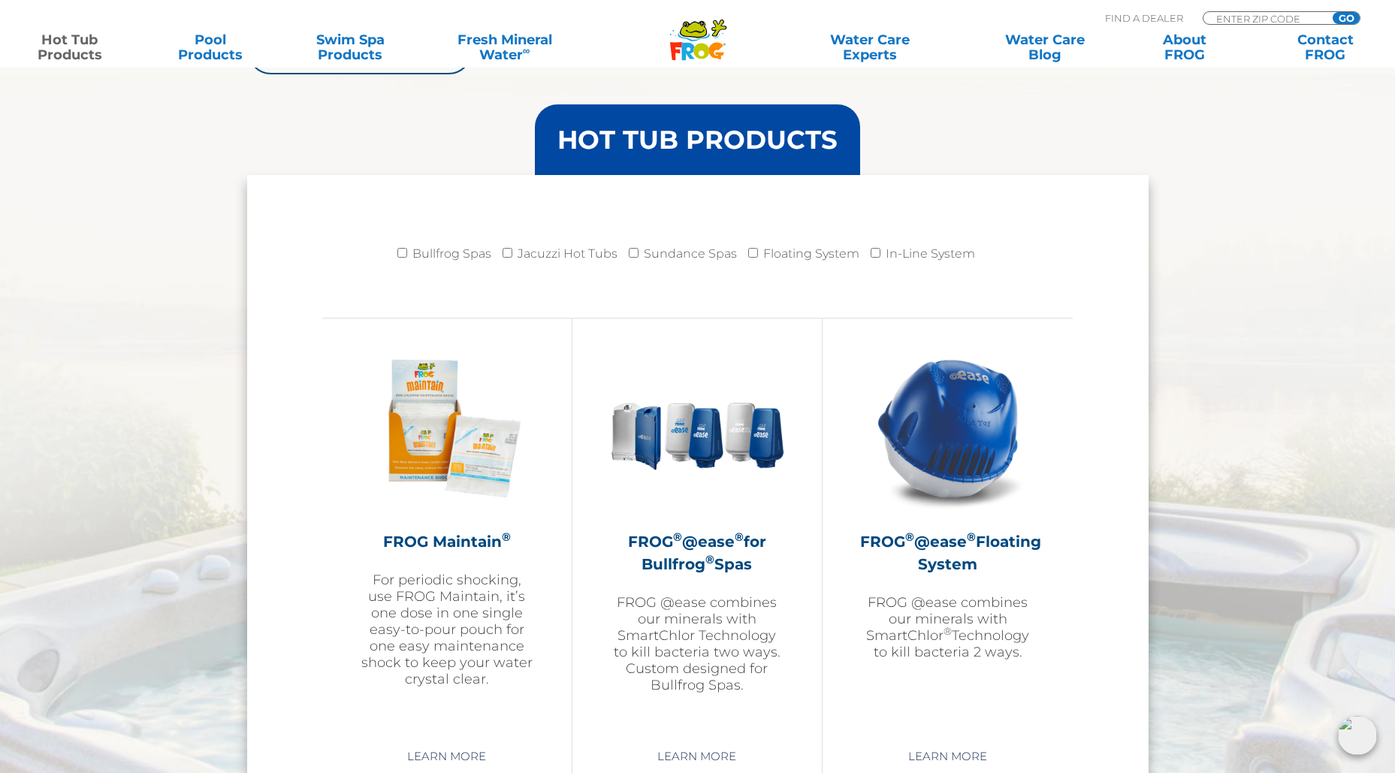
scroll to position [1502, 0]
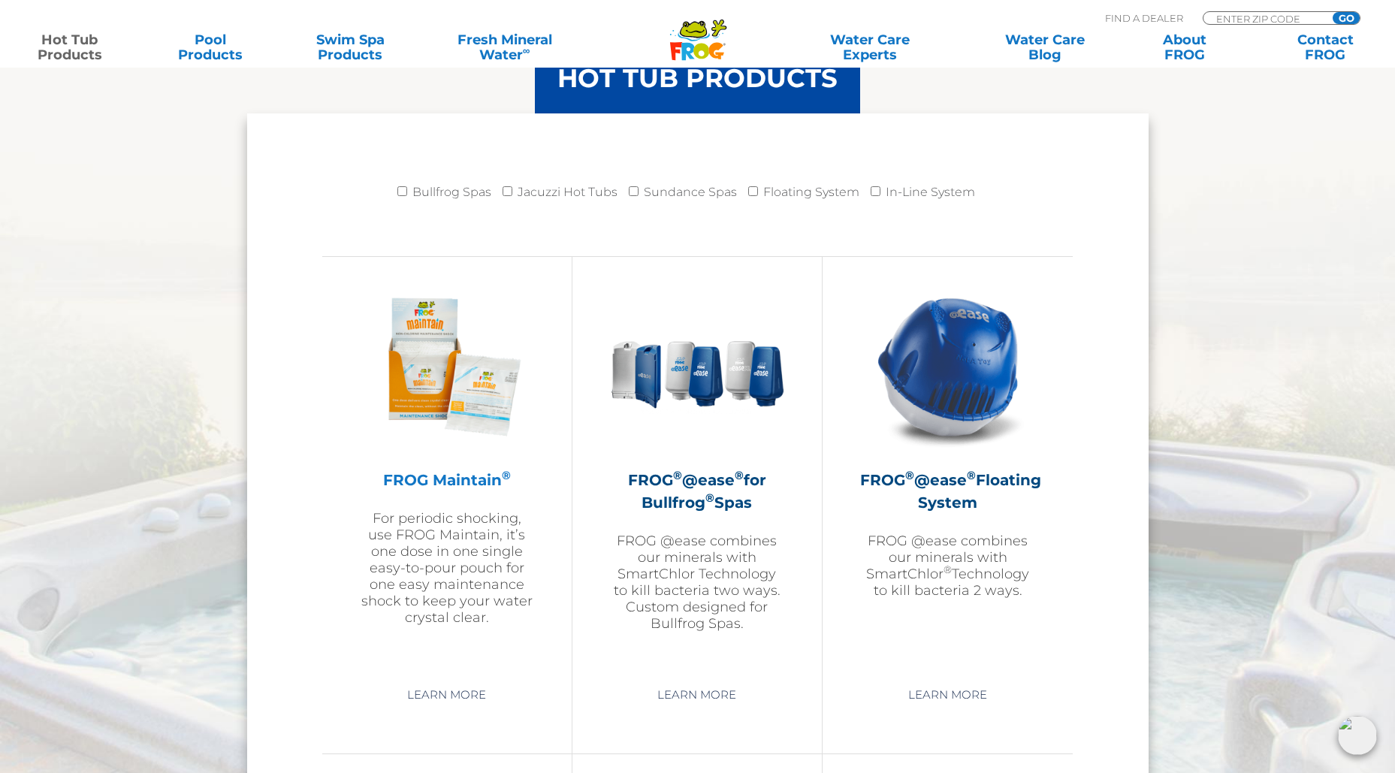
click at [452, 481] on h2 "FROG Maintain ®" at bounding box center [447, 480] width 174 height 23
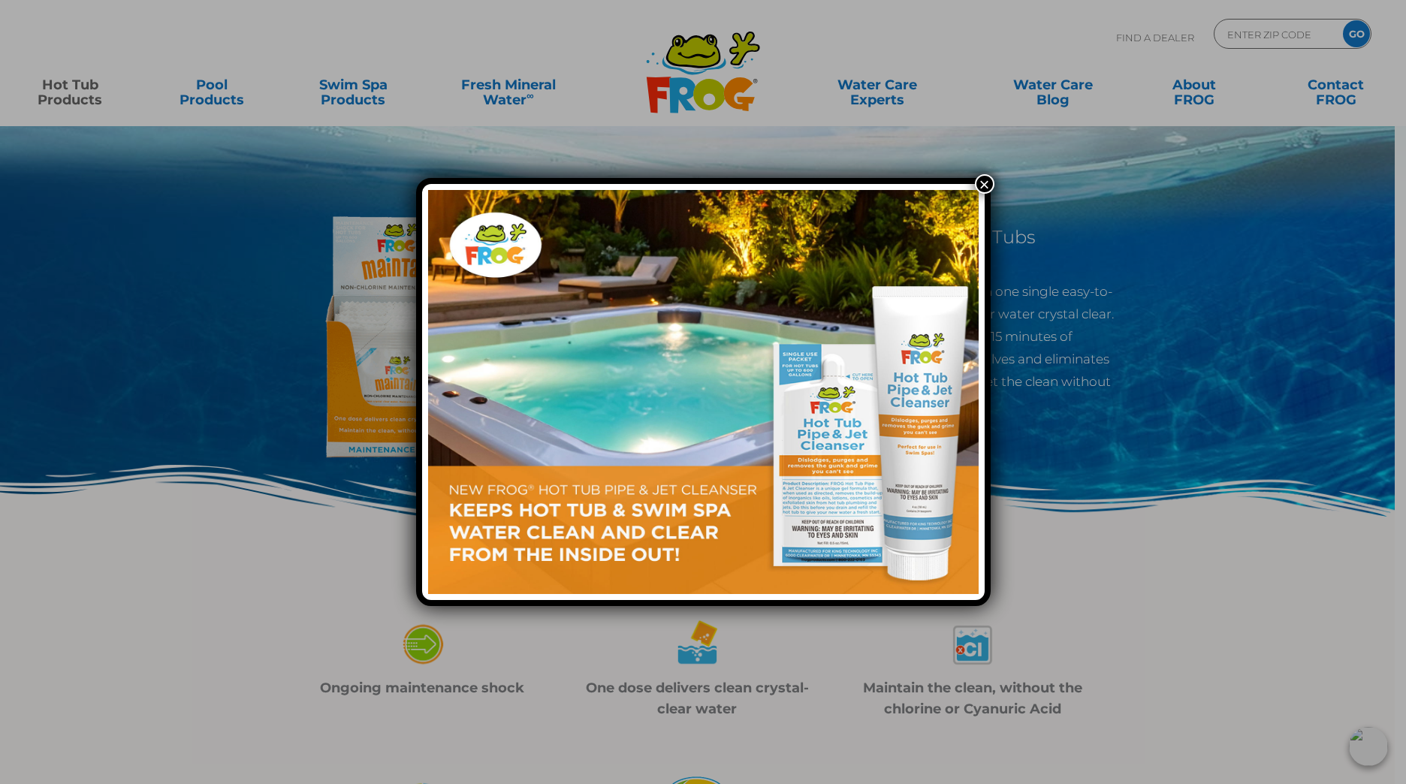
click at [980, 181] on button "×" at bounding box center [985, 184] width 20 height 20
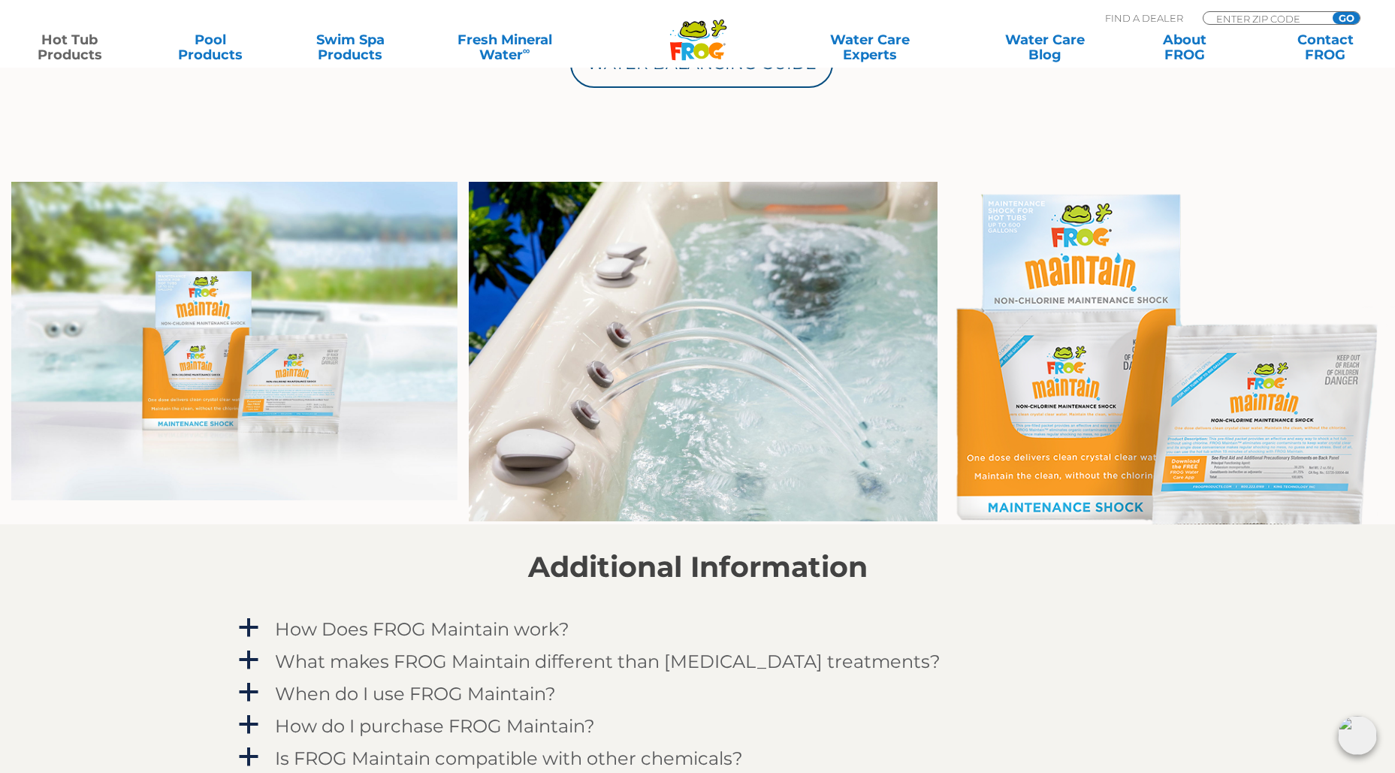
scroll to position [1127, 0]
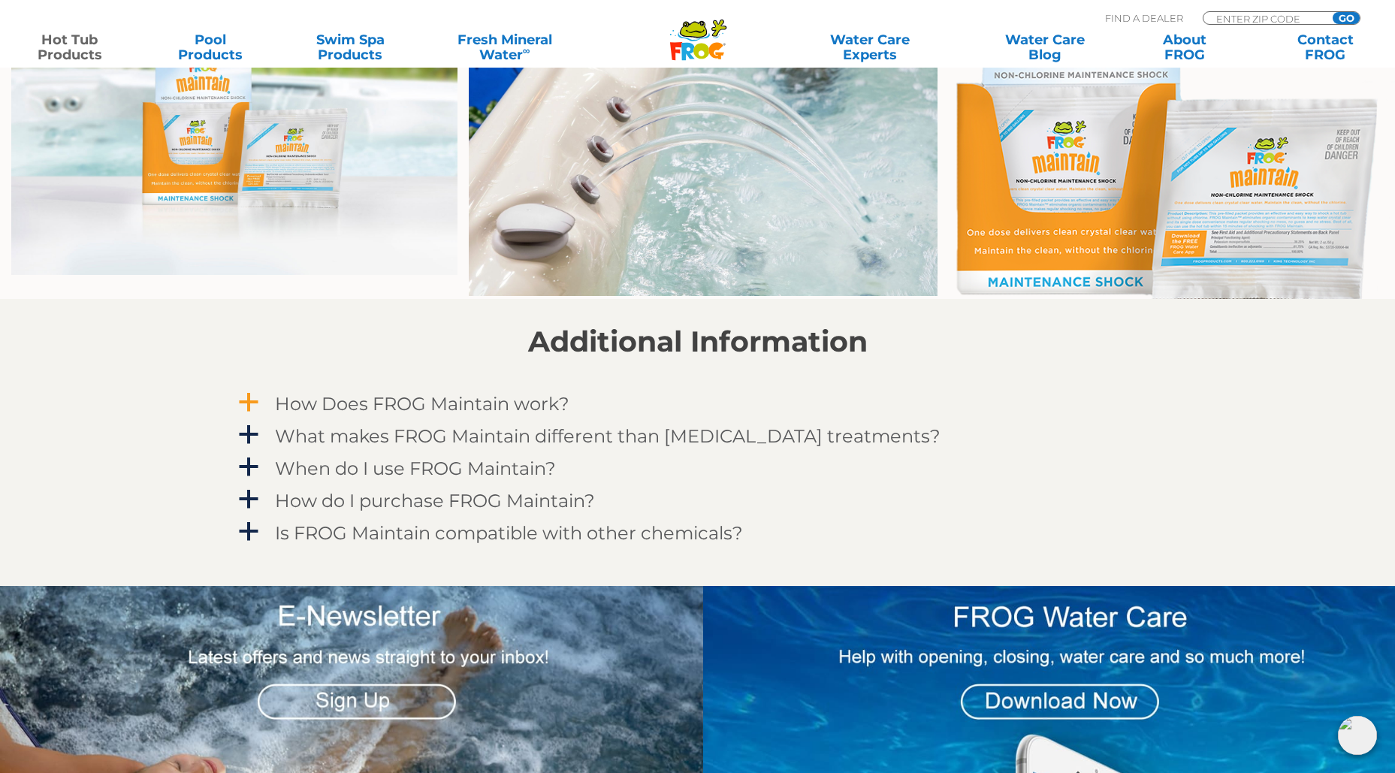
click at [240, 396] on span "a" at bounding box center [248, 402] width 23 height 23
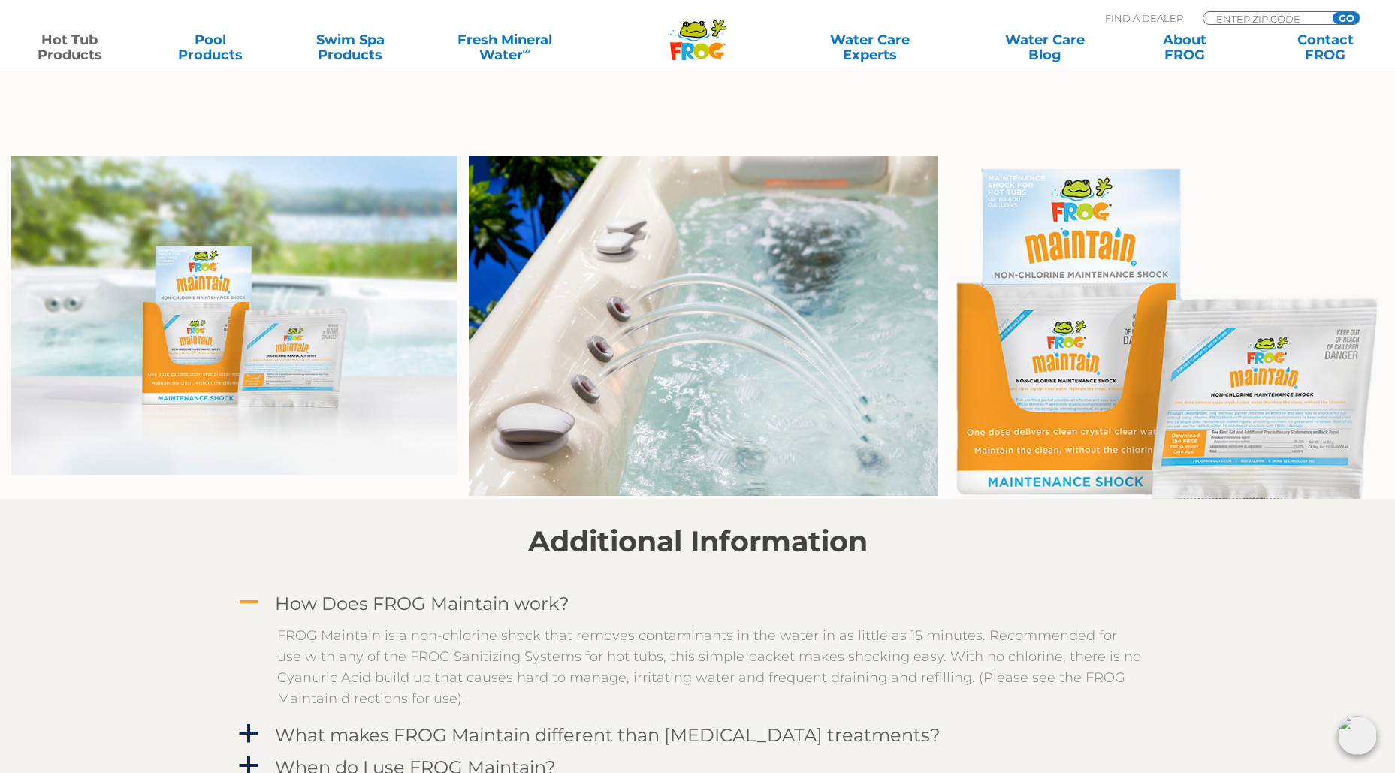
scroll to position [977, 0]
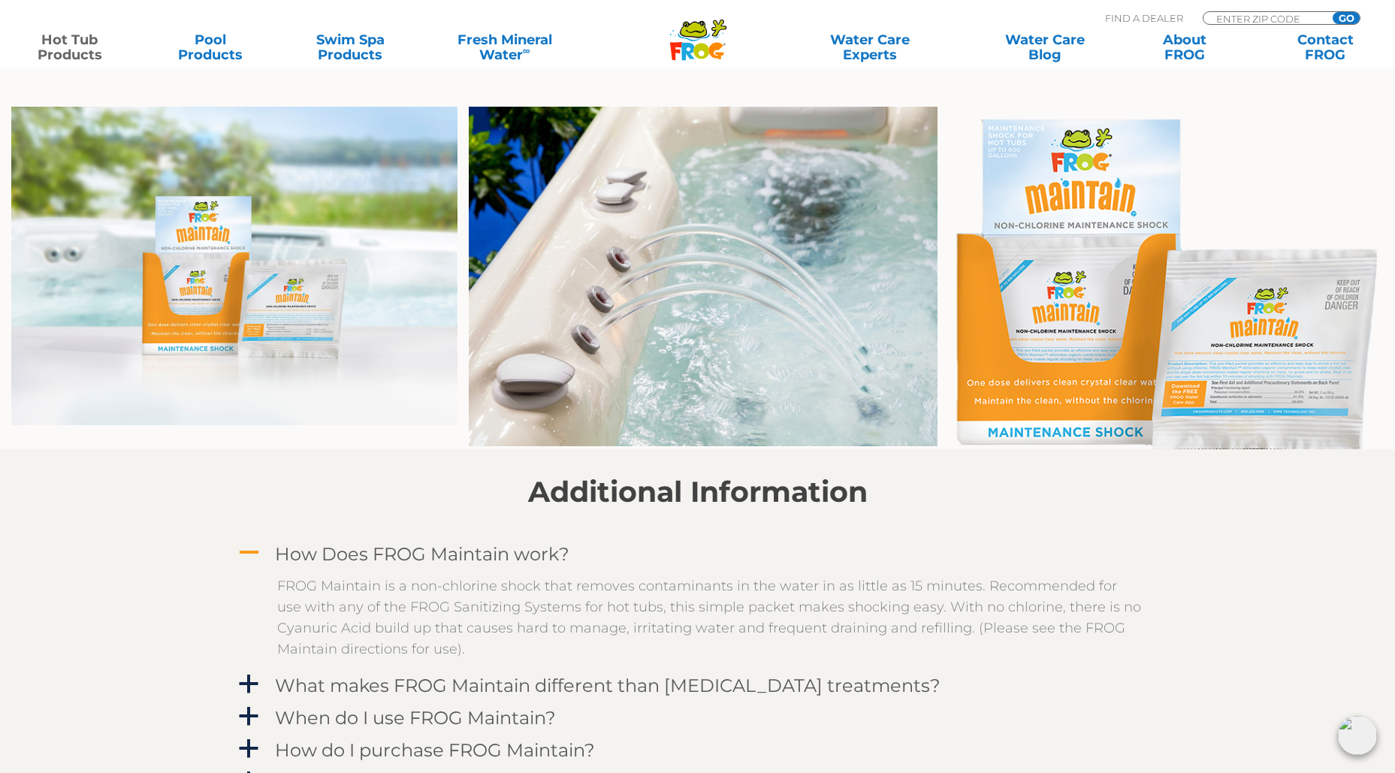
click at [1205, 340] on img at bounding box center [1172, 278] width 446 height 343
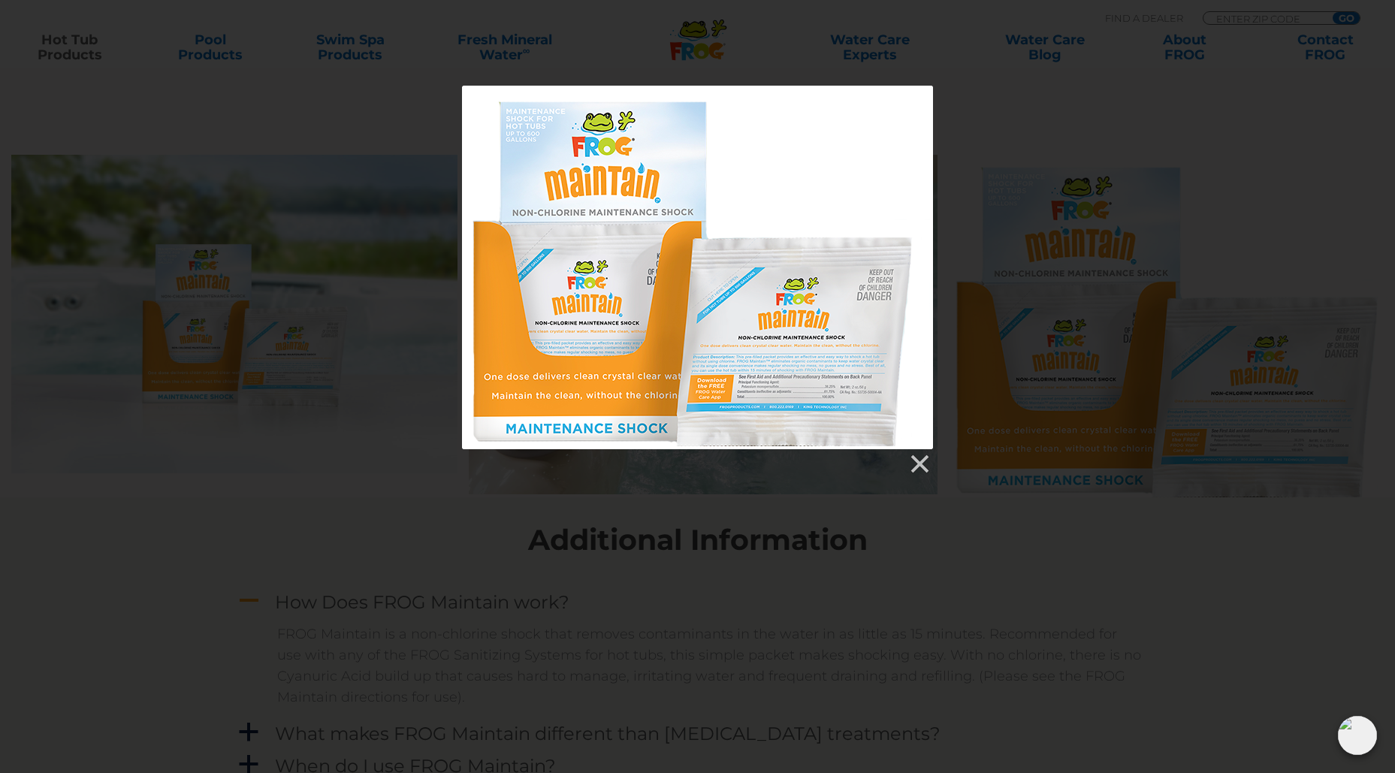
scroll to position [901, 0]
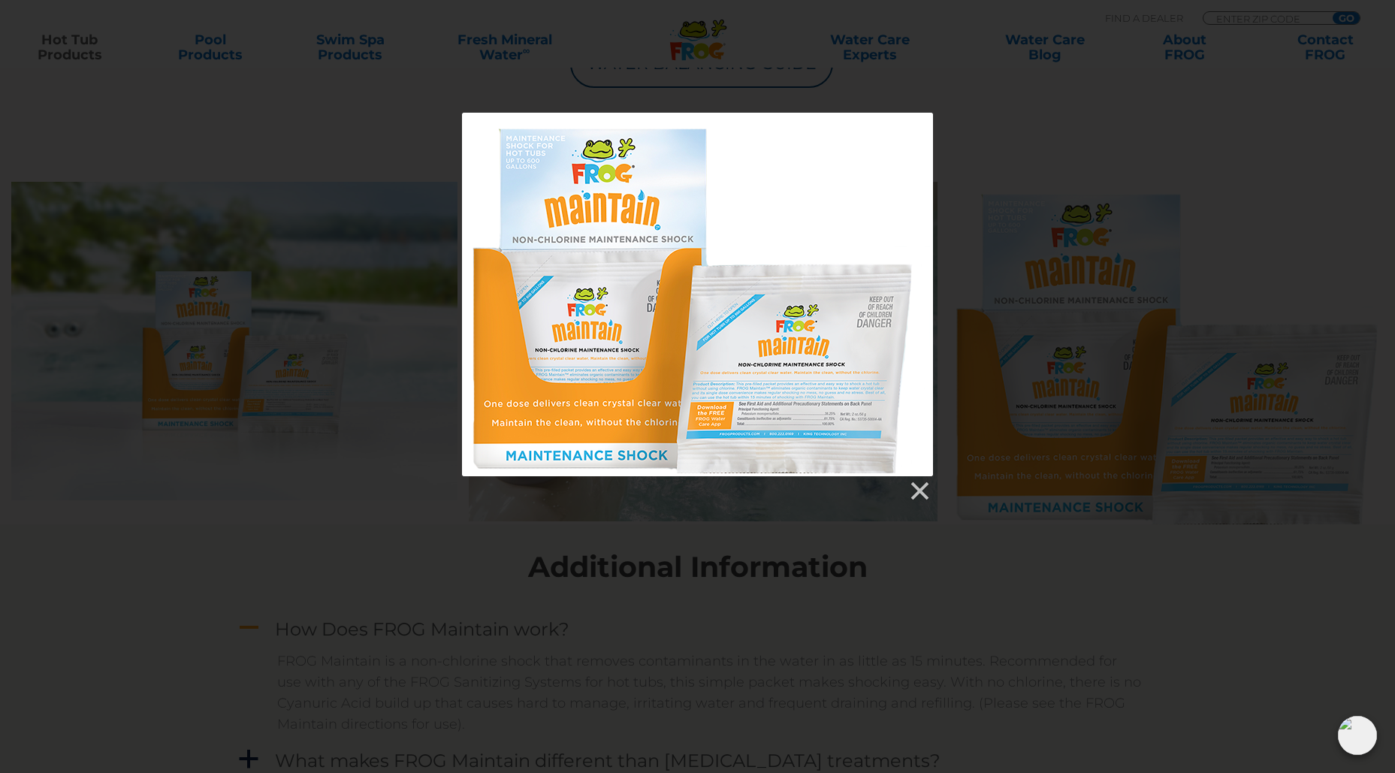
click at [742, 426] on div at bounding box center [697, 295] width 471 height 364
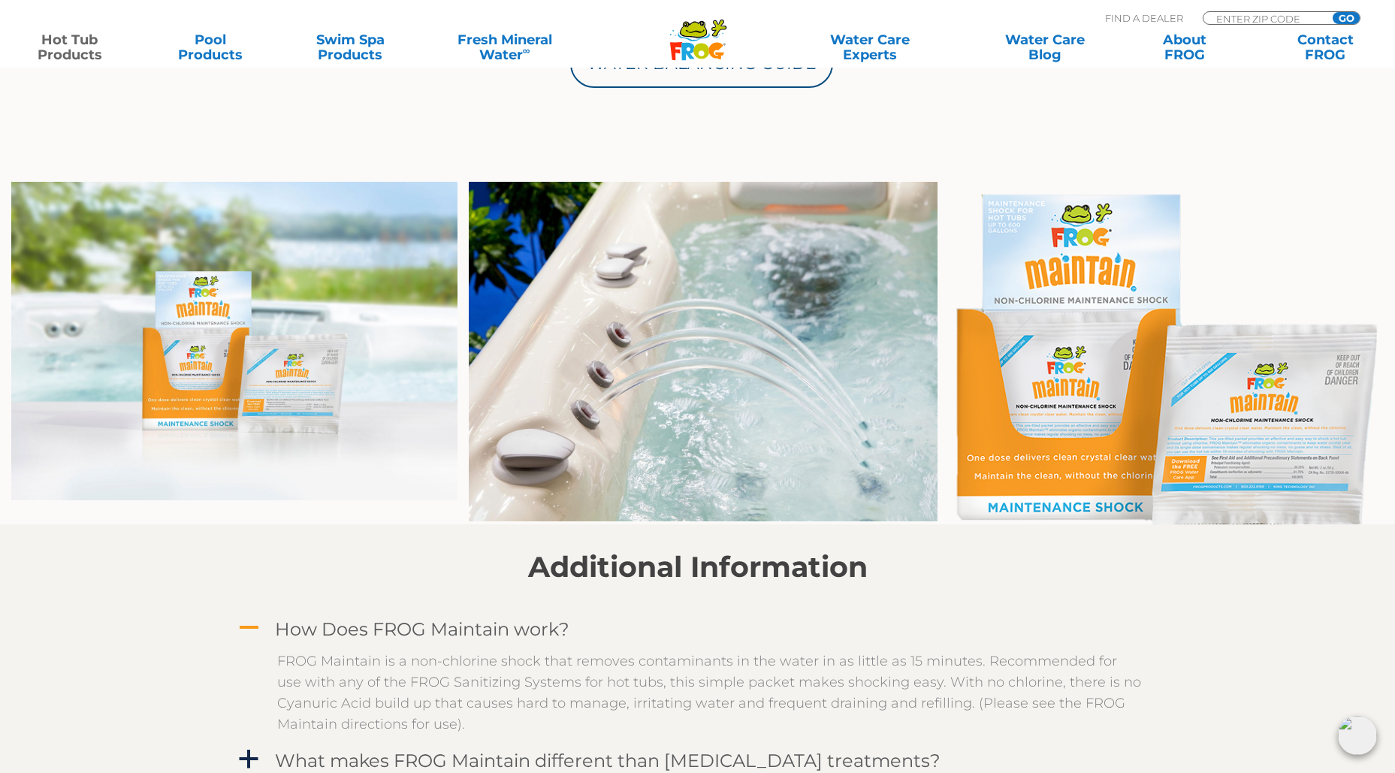
click at [282, 391] on img at bounding box center [234, 341] width 446 height 319
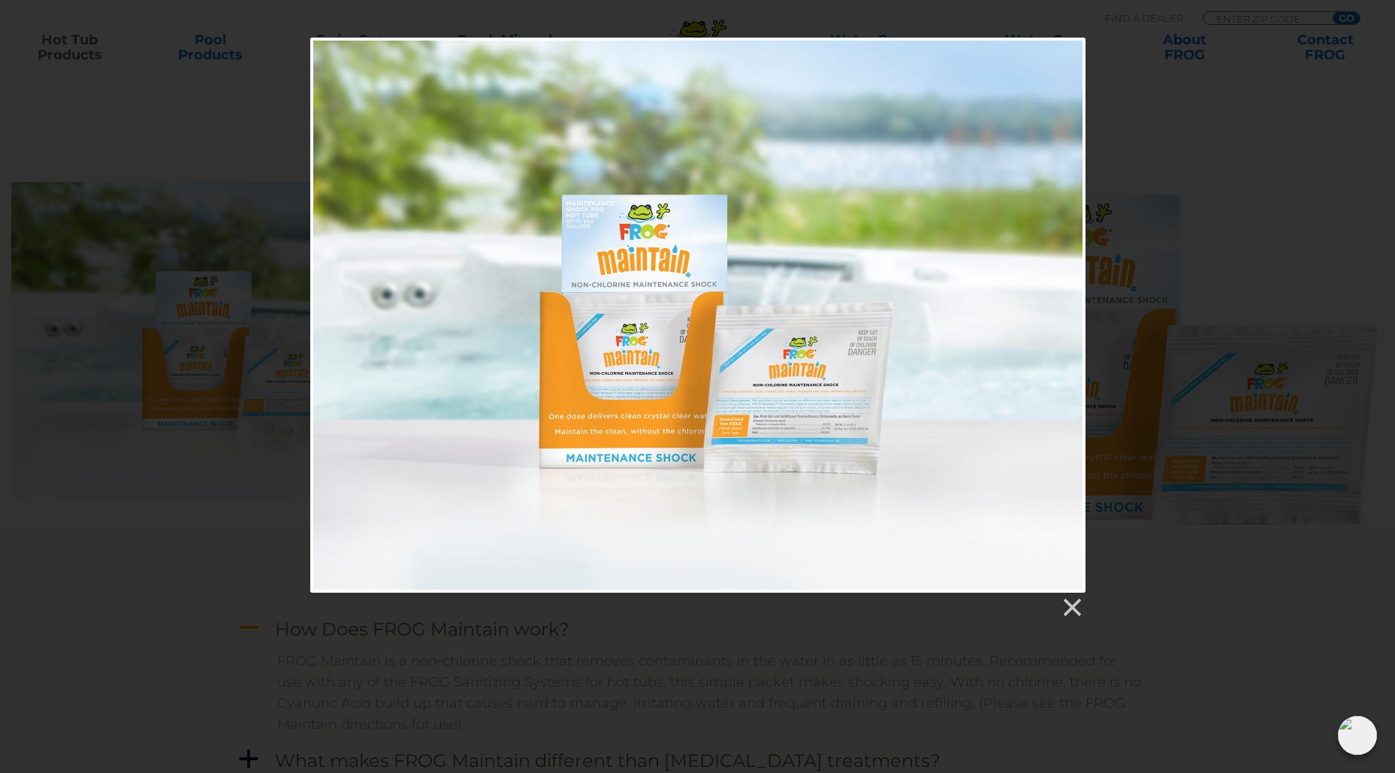
scroll to position [826, 0]
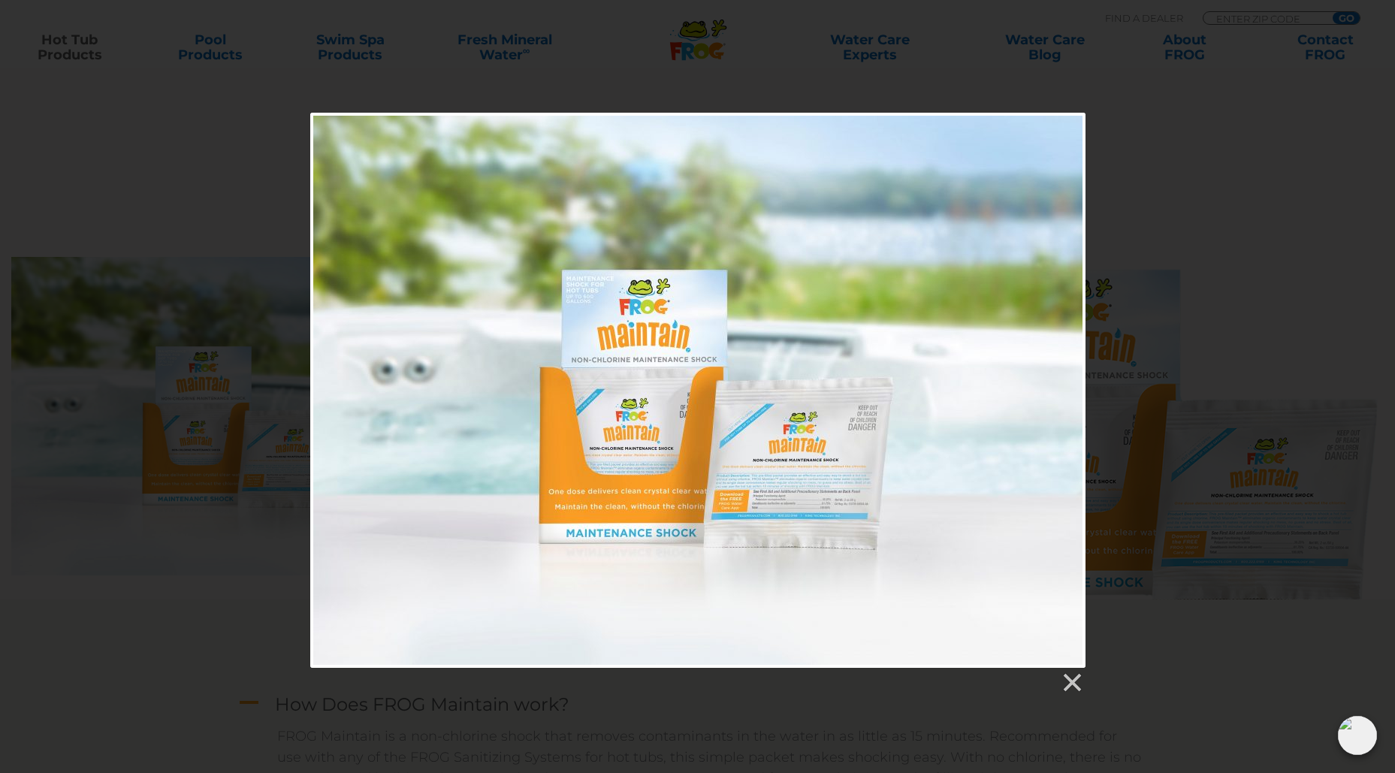
click at [757, 515] on div at bounding box center [697, 390] width 775 height 555
click at [1074, 675] on link at bounding box center [1071, 683] width 23 height 23
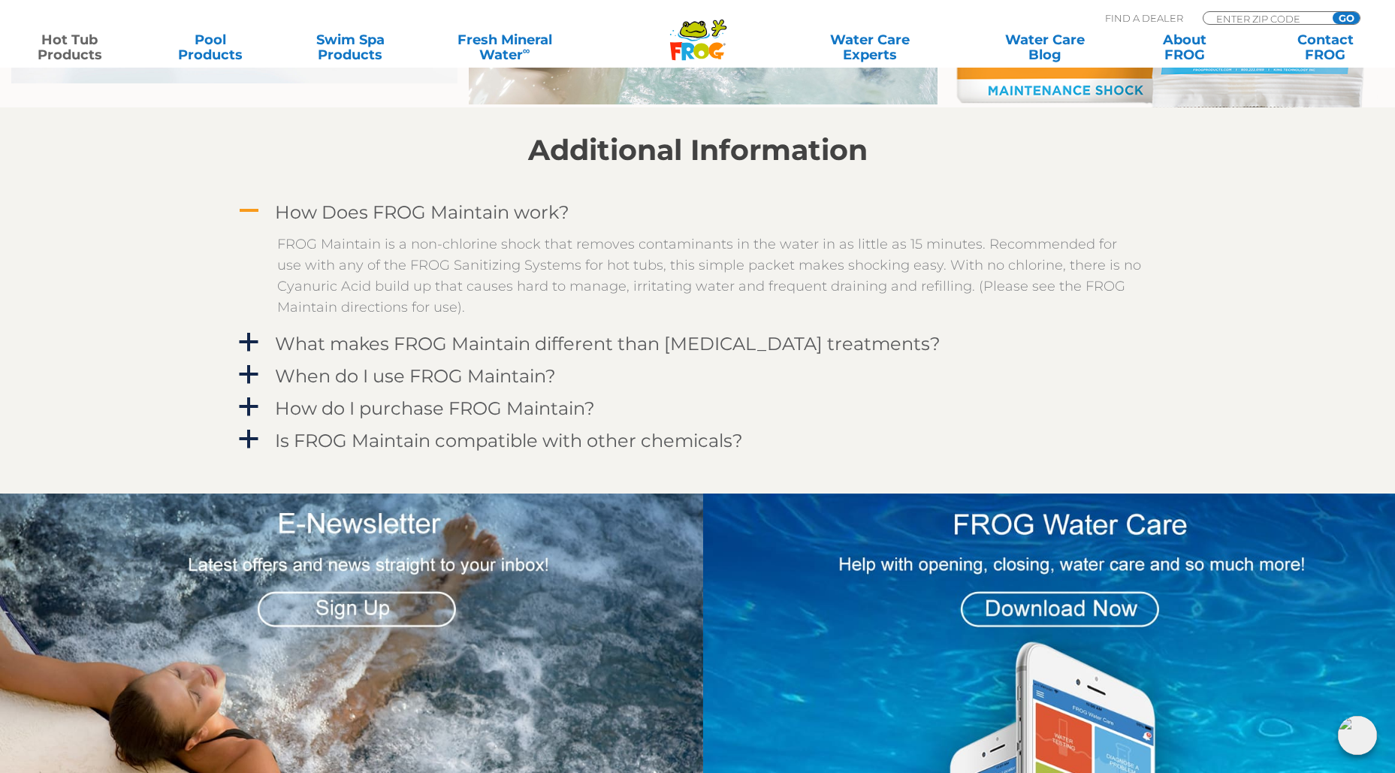
scroll to position [1352, 0]
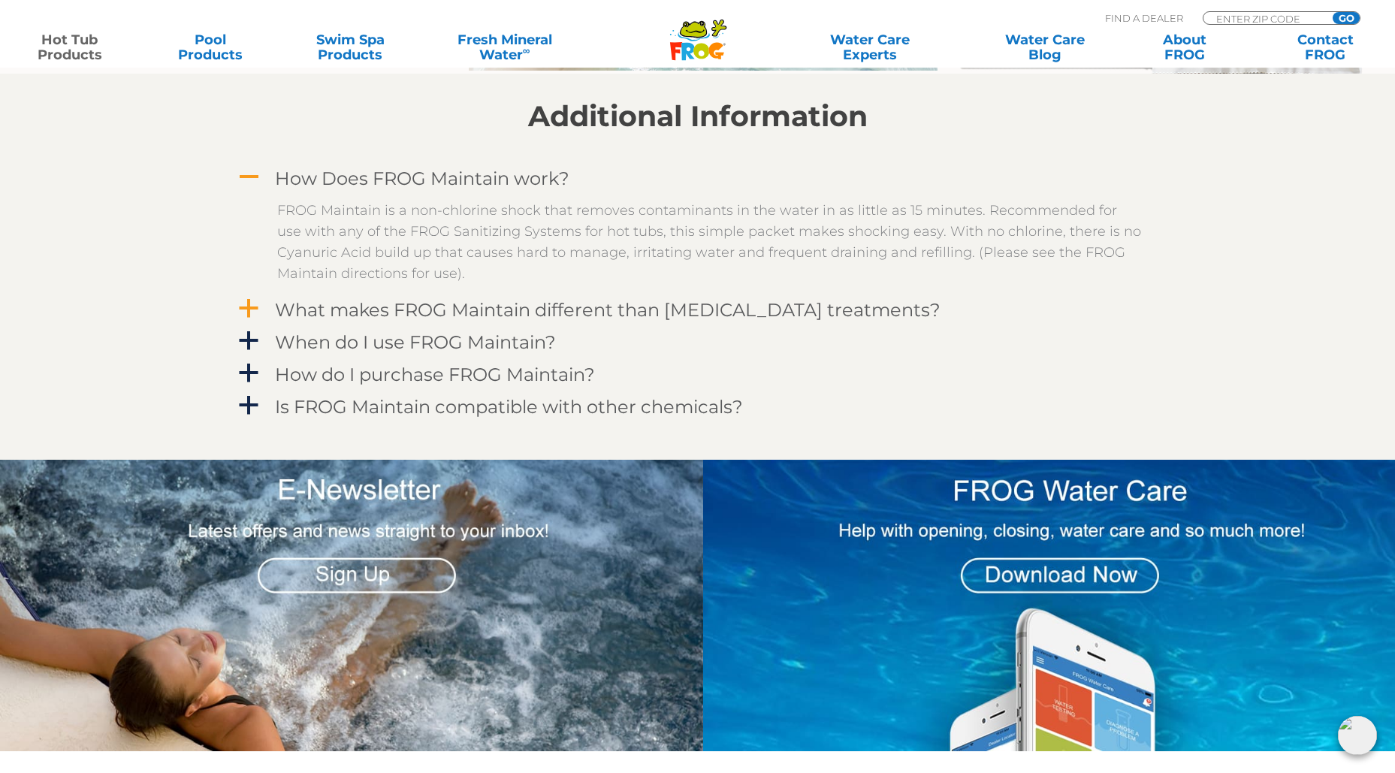
click at [238, 314] on span "a" at bounding box center [248, 308] width 23 height 23
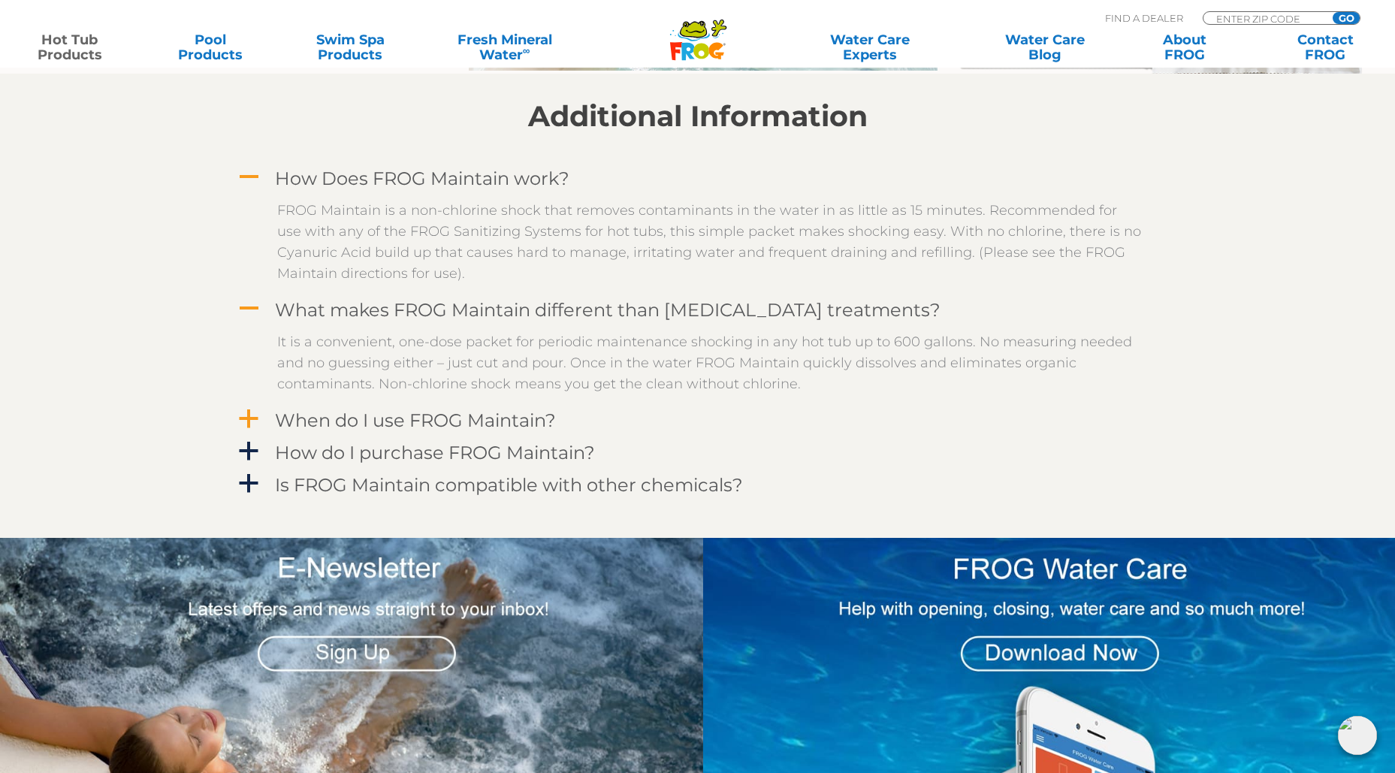
click at [249, 415] on span "a" at bounding box center [248, 419] width 23 height 23
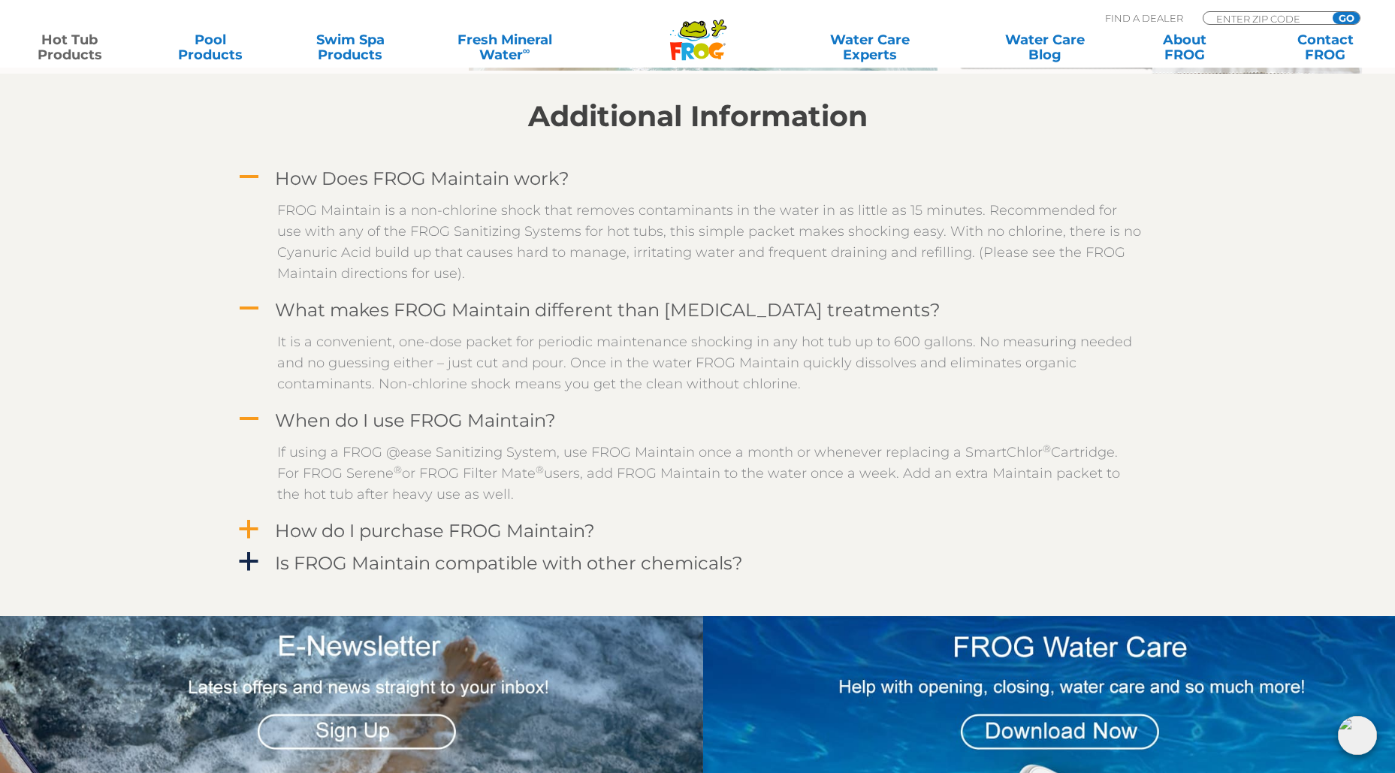
click at [246, 530] on span "a" at bounding box center [248, 529] width 23 height 23
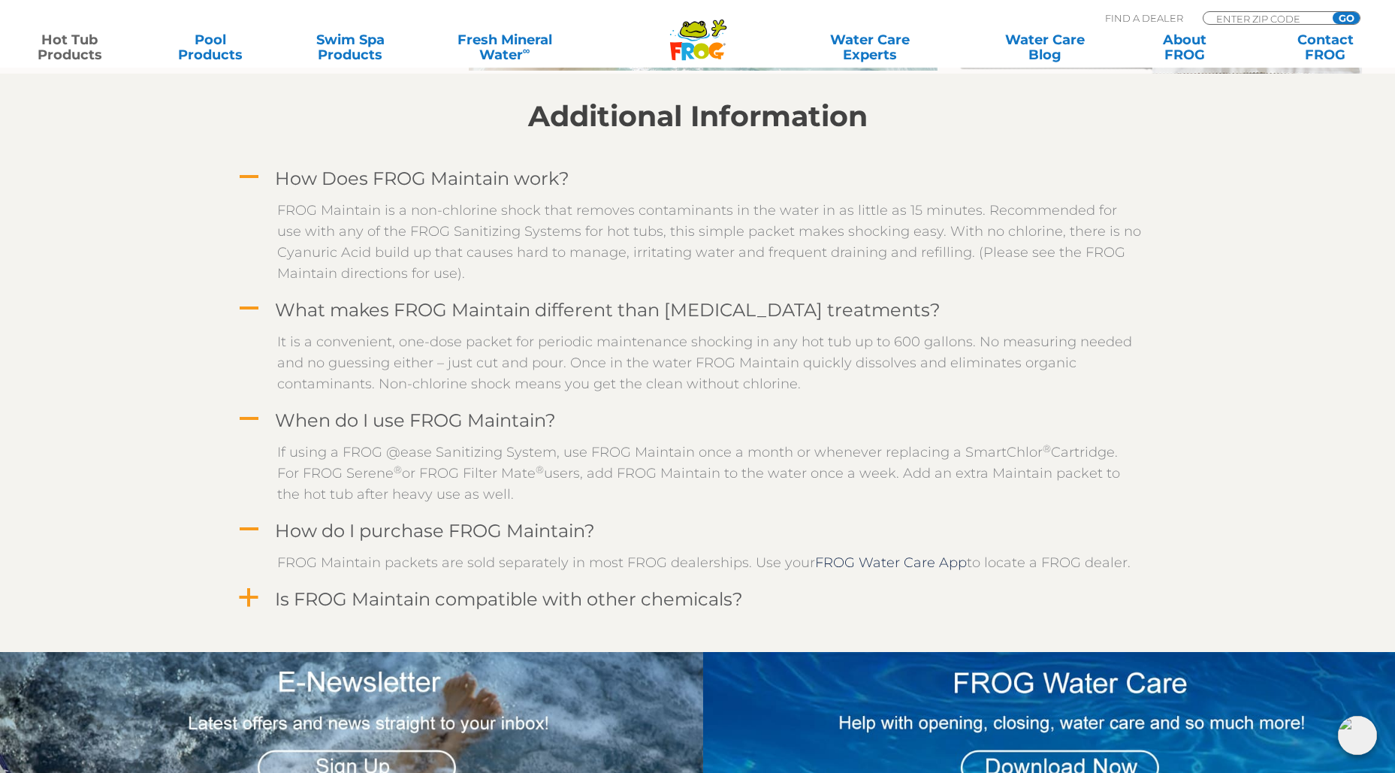
click at [242, 596] on span "a" at bounding box center [248, 598] width 23 height 23
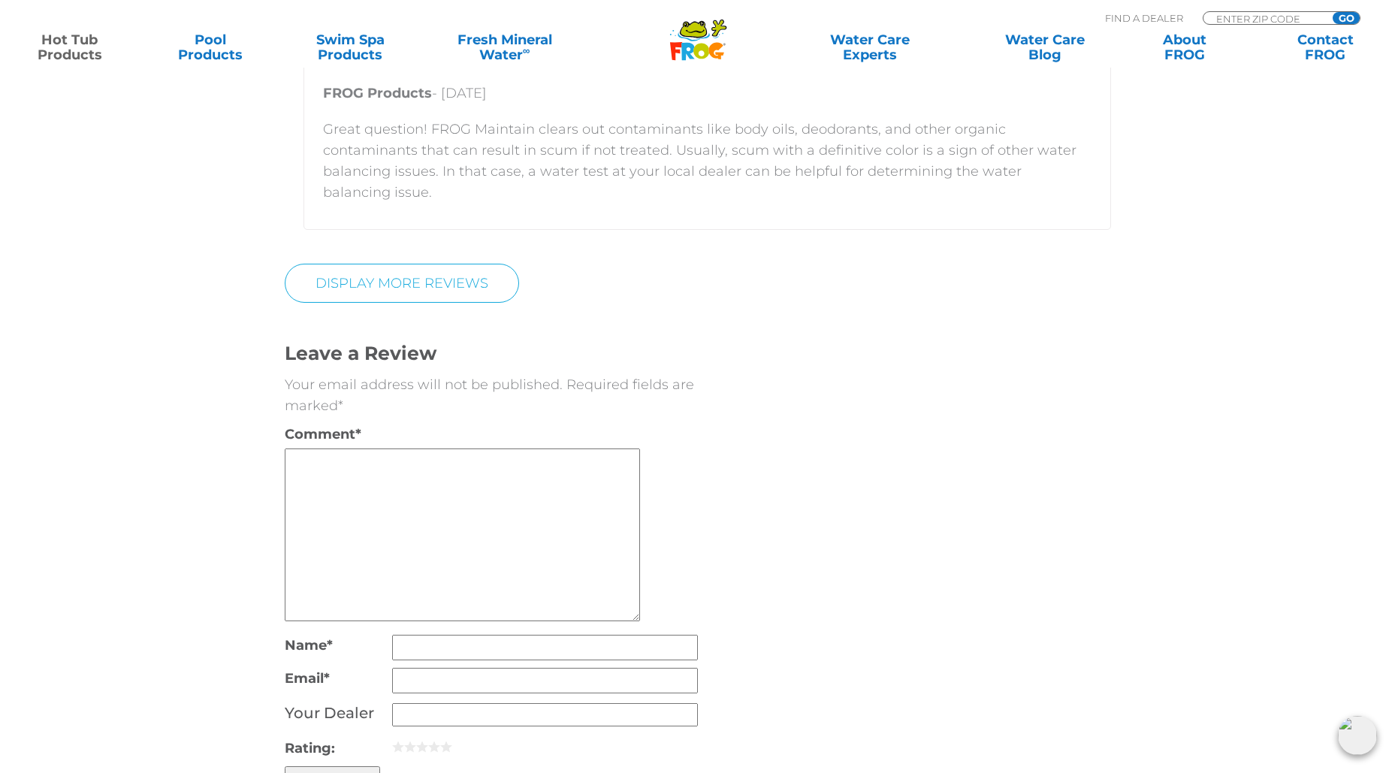
scroll to position [3606, 0]
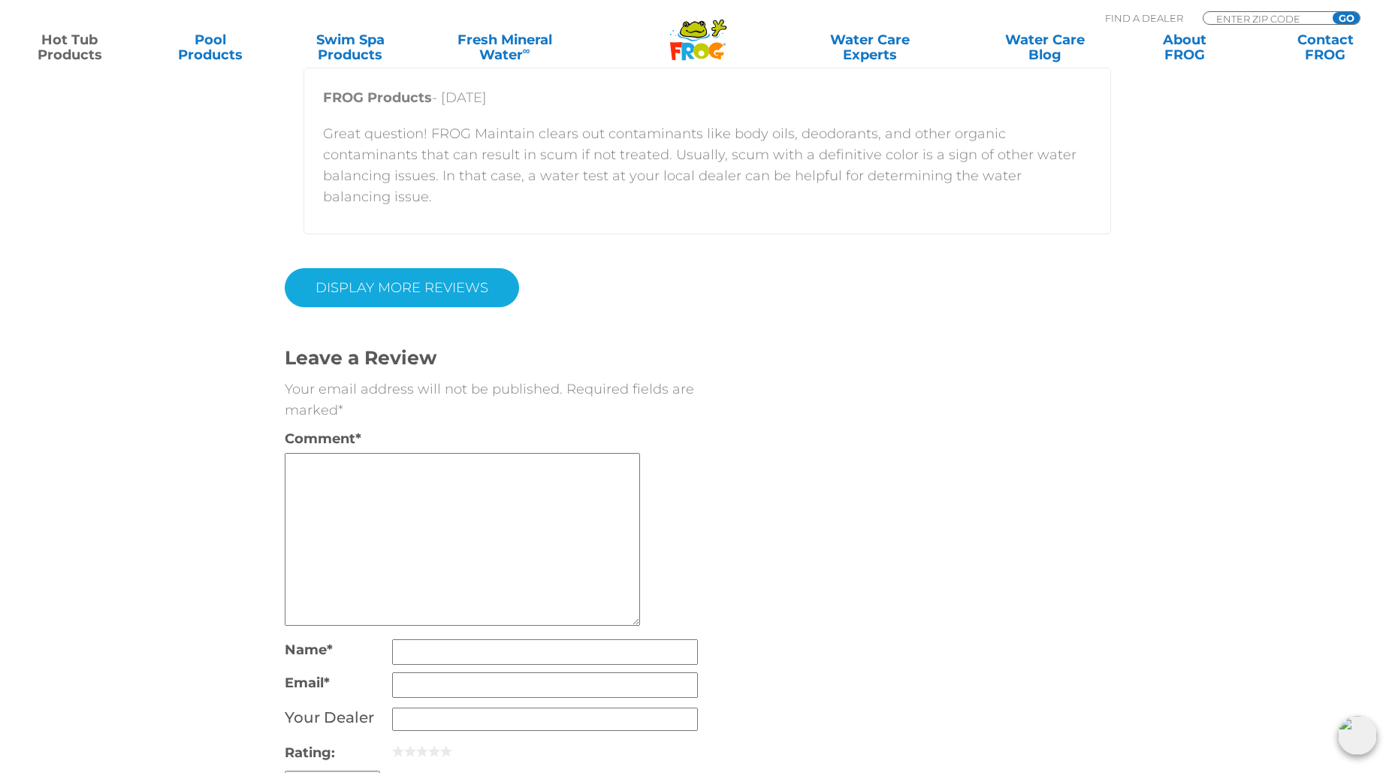
click at [406, 307] on link "Display More Reviews" at bounding box center [402, 287] width 234 height 39
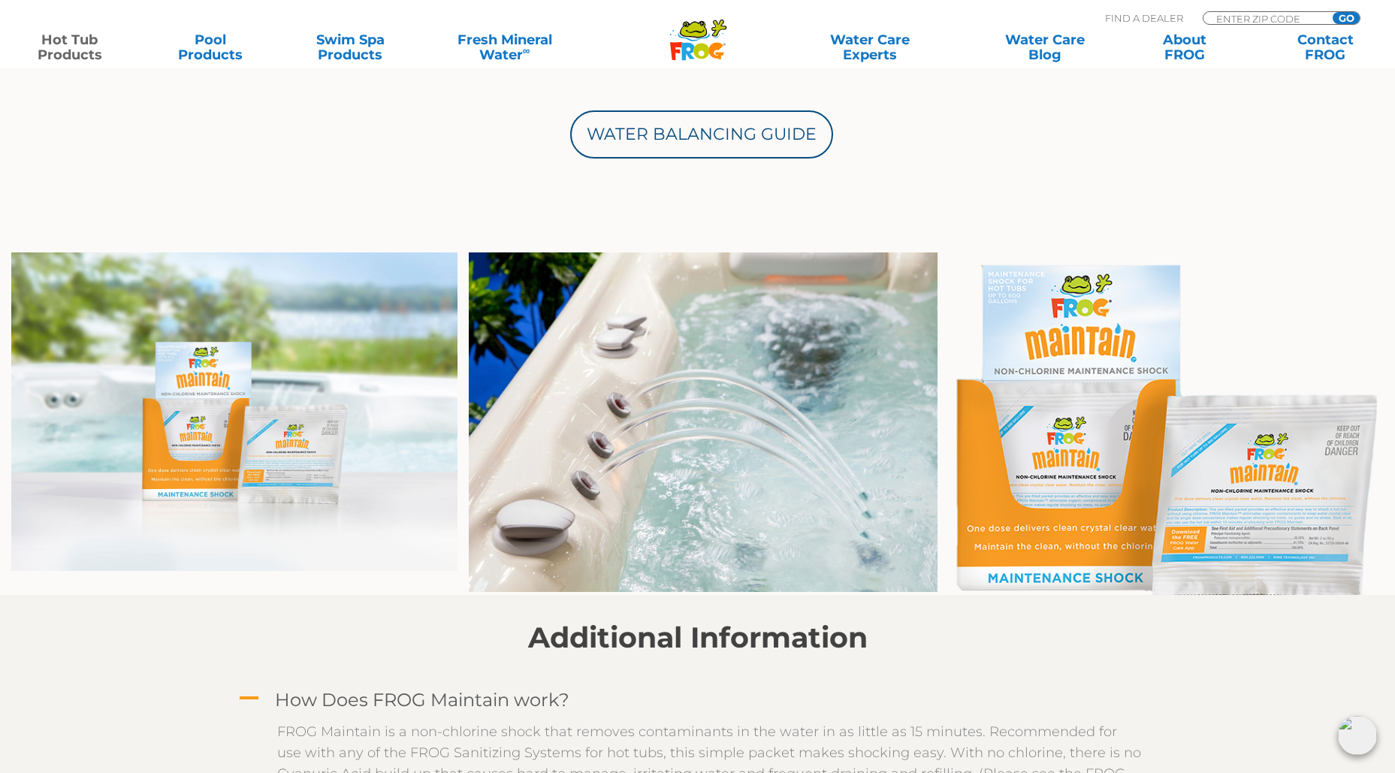
scroll to position [901, 0]
